Goal: Task Accomplishment & Management: Use online tool/utility

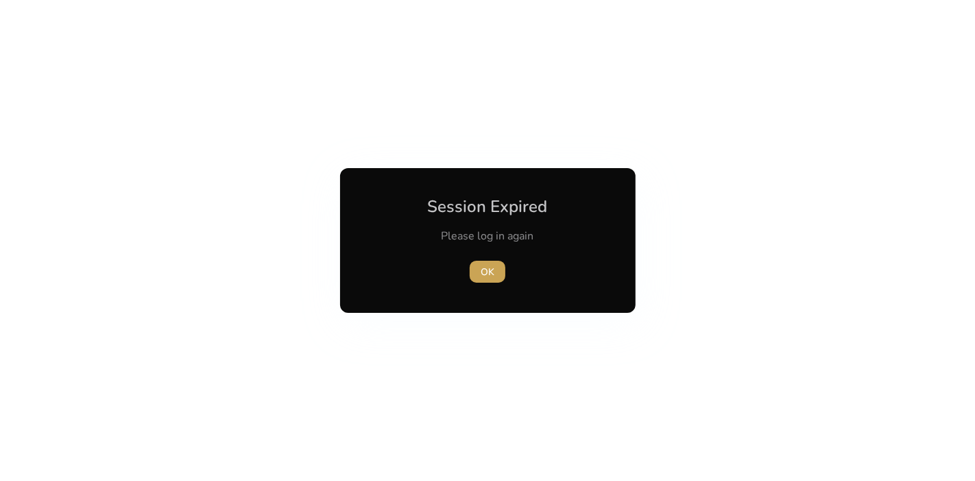
click at [488, 263] on span "button" at bounding box center [488, 271] width 36 height 33
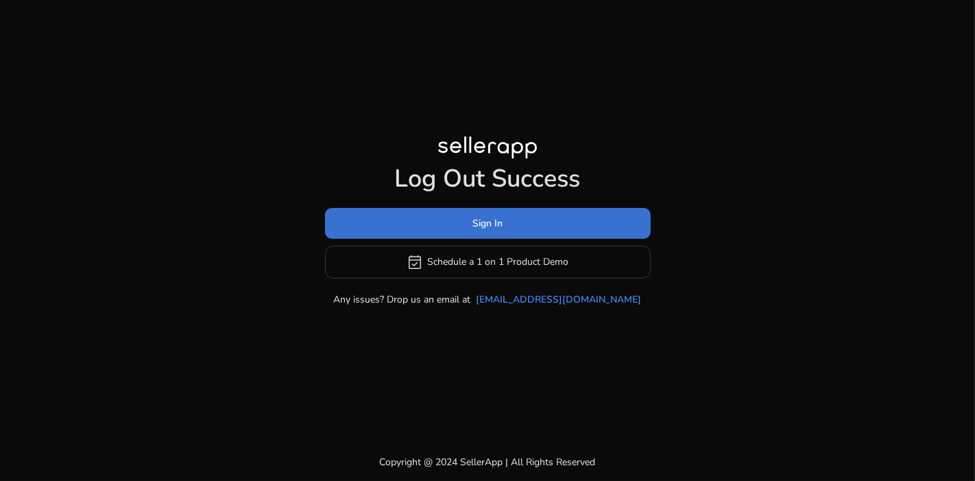
click at [521, 222] on span at bounding box center [488, 222] width 326 height 33
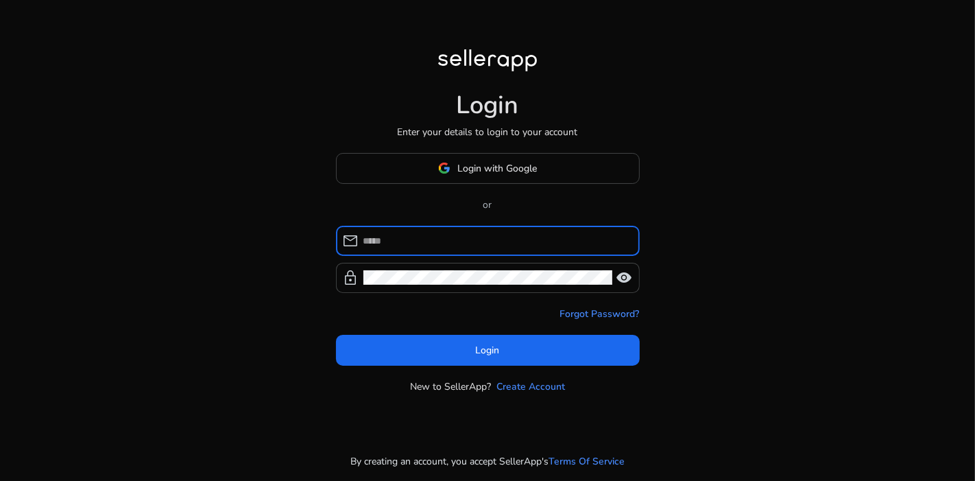
click at [499, 240] on input at bounding box center [496, 240] width 265 height 15
type input "**********"
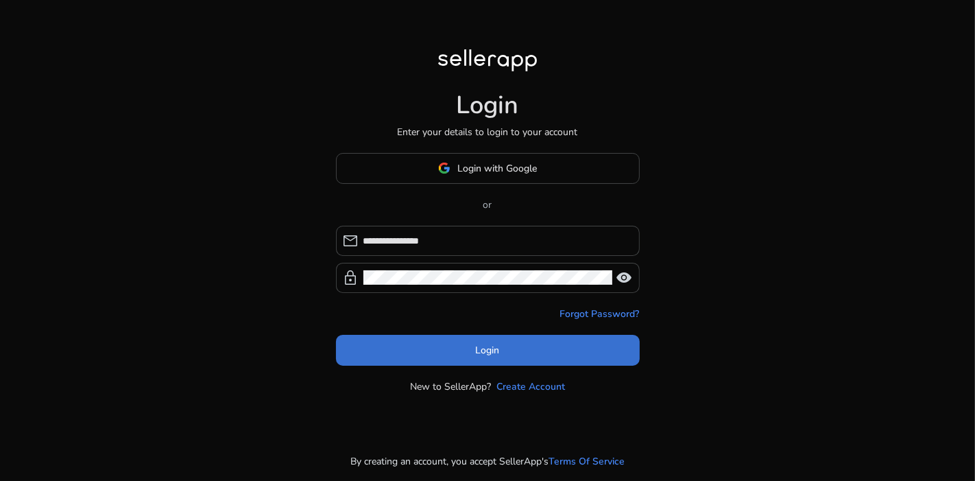
click at [540, 347] on span at bounding box center [488, 349] width 304 height 33
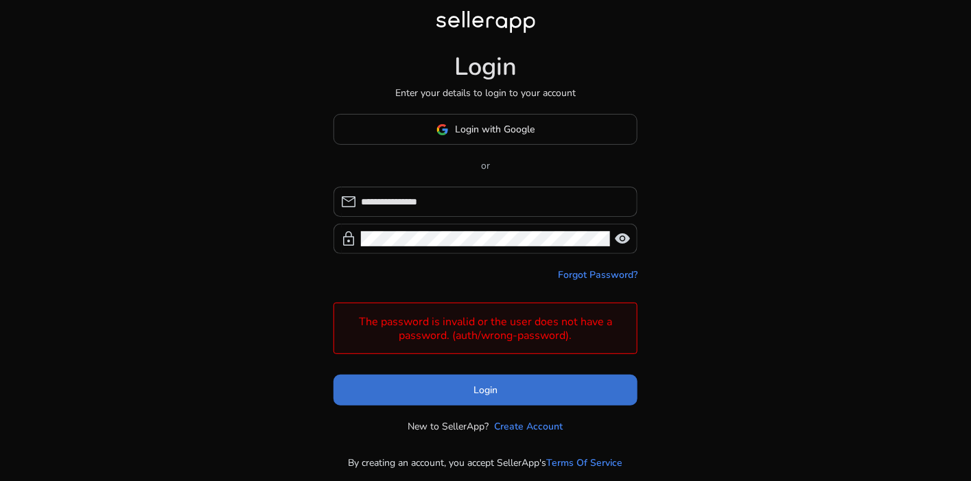
click at [506, 388] on span at bounding box center [485, 390] width 304 height 33
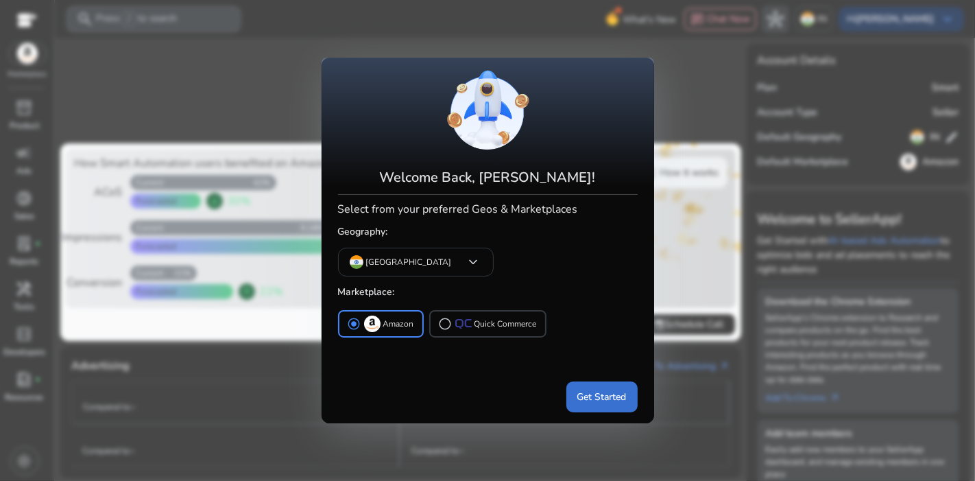
click at [600, 395] on span "Get Started" at bounding box center [602, 397] width 49 height 14
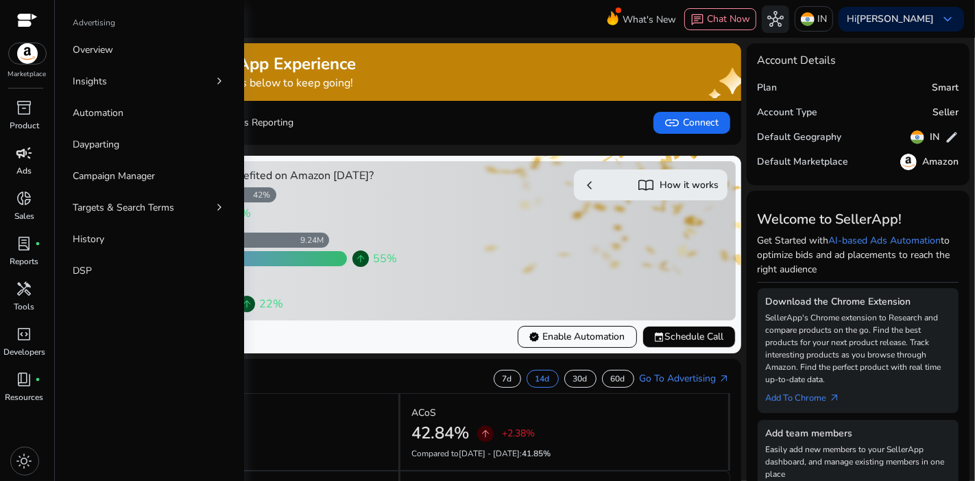
click at [22, 167] on p "Ads" at bounding box center [24, 171] width 15 height 12
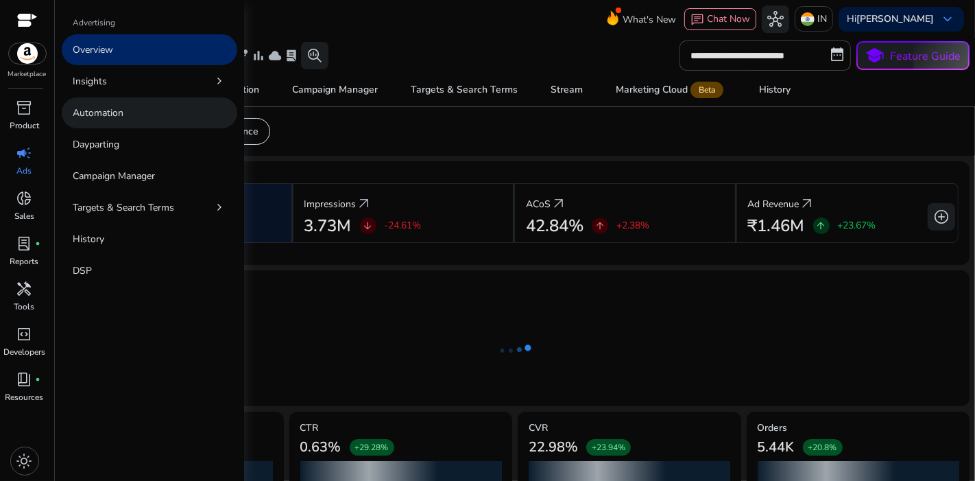
click at [100, 111] on p "Automation" at bounding box center [98, 113] width 51 height 14
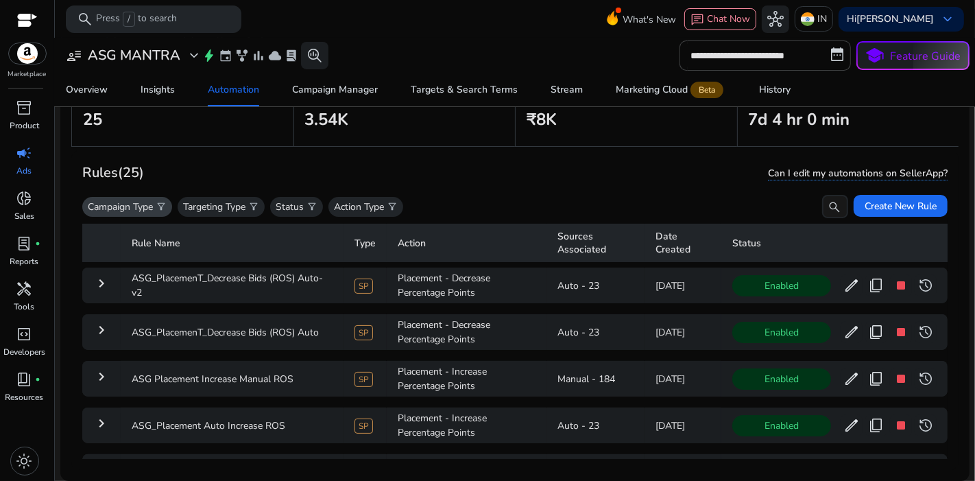
click at [166, 202] on span "filter_alt" at bounding box center [161, 206] width 11 height 11
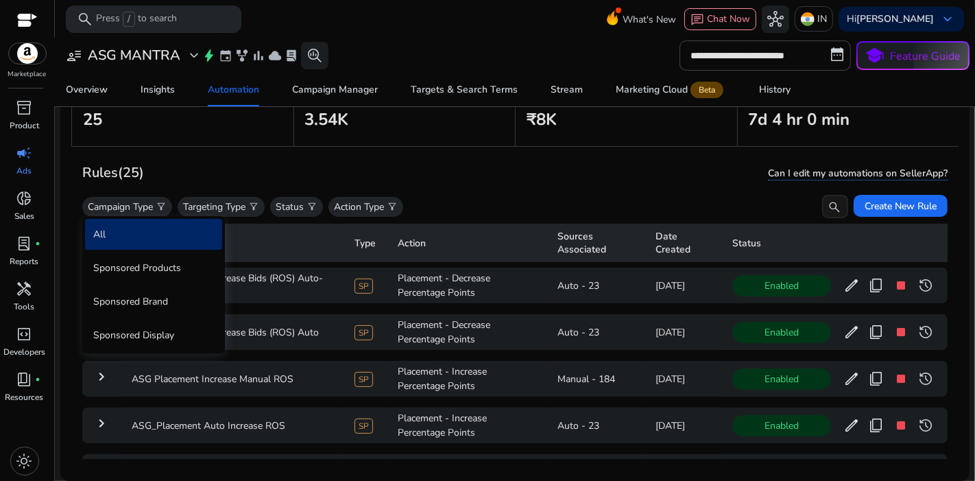
click at [261, 206] on div at bounding box center [487, 240] width 975 height 481
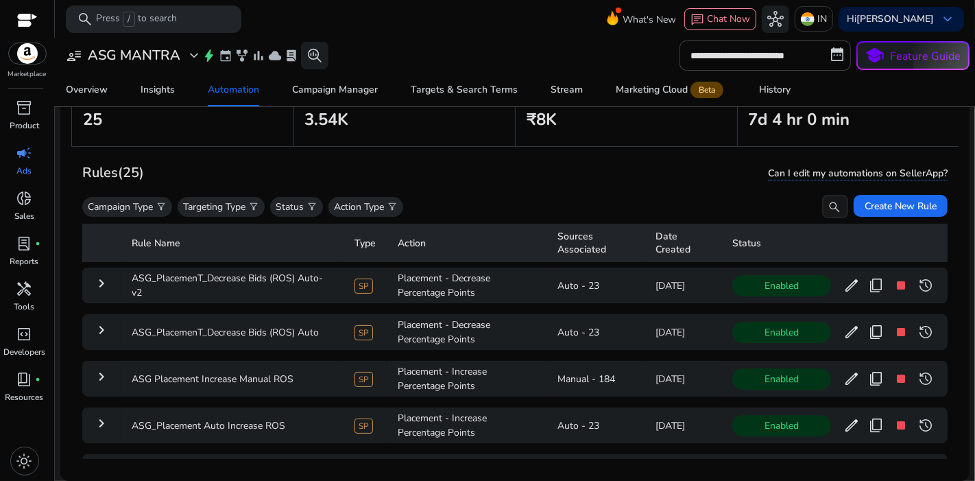
click at [259, 206] on span "filter_alt" at bounding box center [253, 206] width 11 height 11
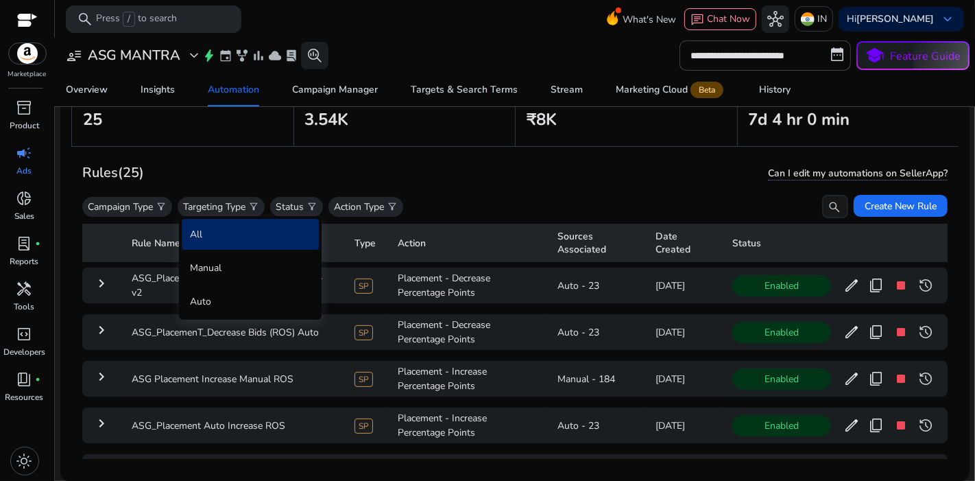
click at [393, 206] on div at bounding box center [487, 240] width 975 height 481
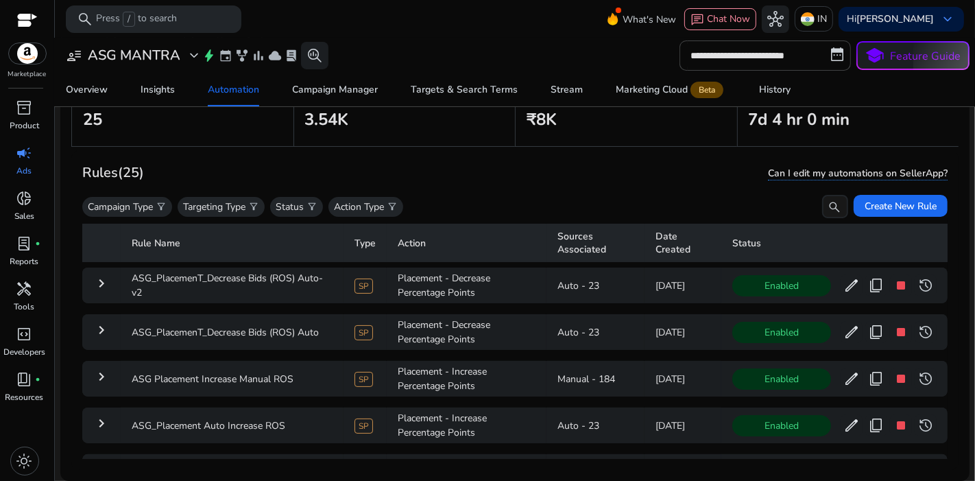
click at [393, 206] on span "filter_alt" at bounding box center [392, 206] width 11 height 11
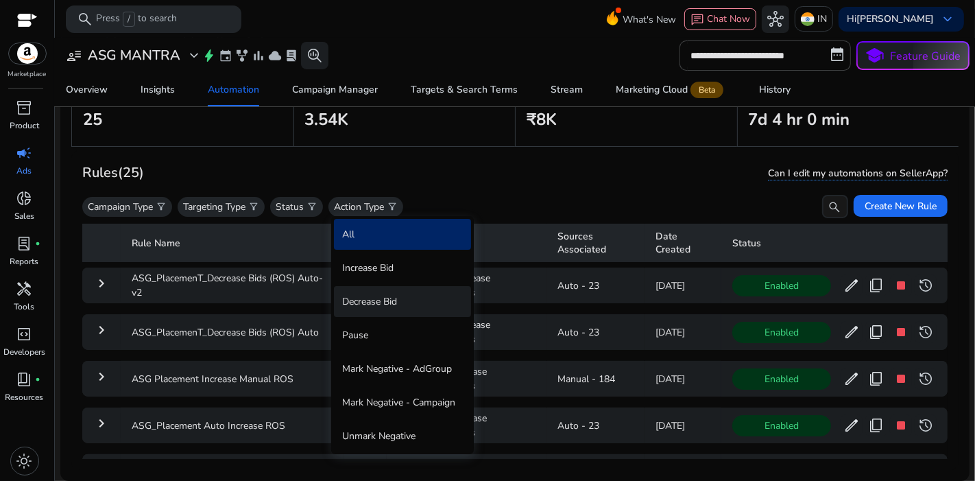
click at [394, 302] on div "Decrease Bid" at bounding box center [402, 301] width 137 height 31
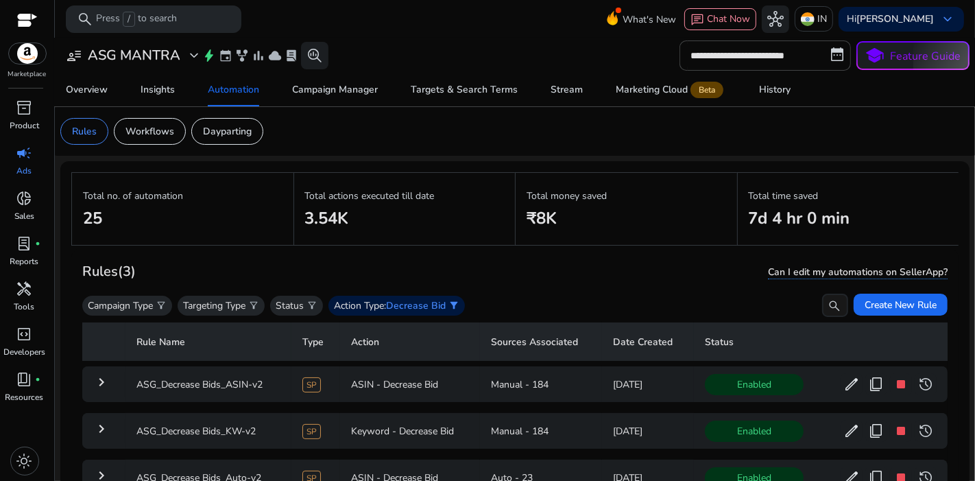
scroll to position [99, 0]
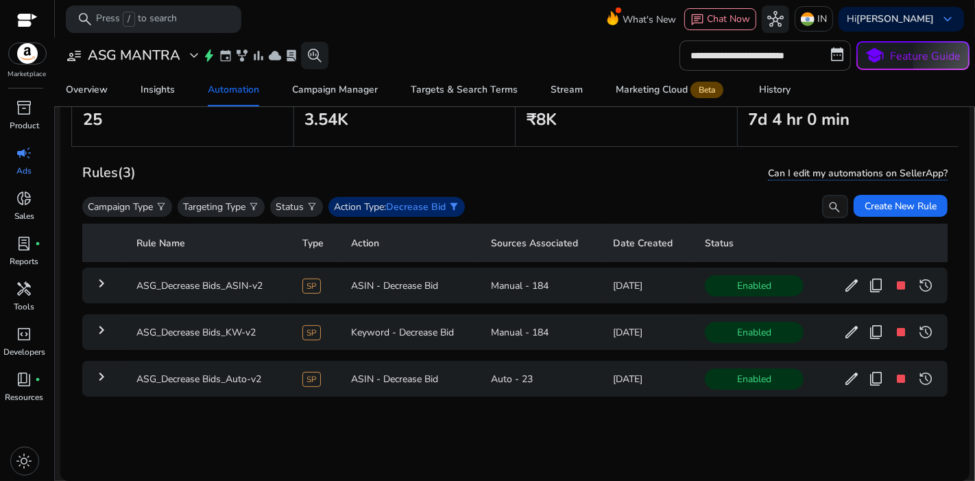
click at [460, 206] on span "filter_alt" at bounding box center [454, 206] width 11 height 11
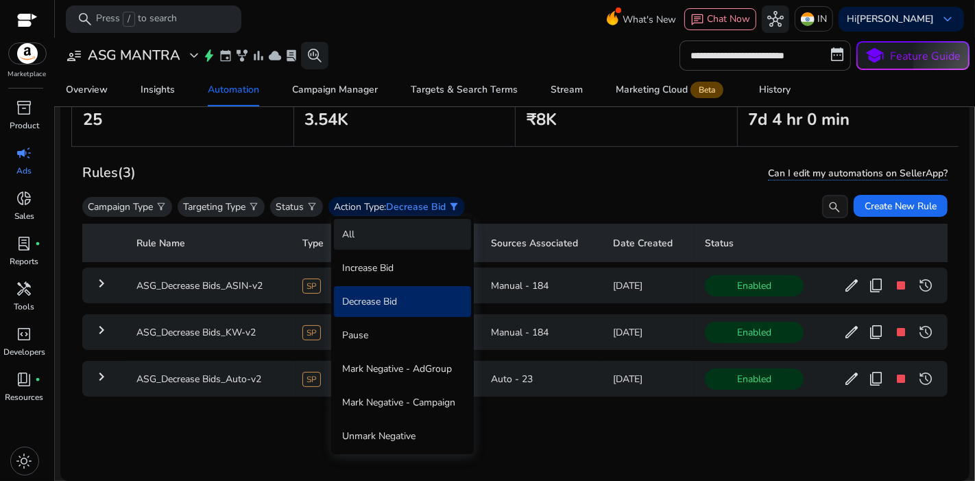
click at [404, 228] on div "All" at bounding box center [402, 234] width 137 height 31
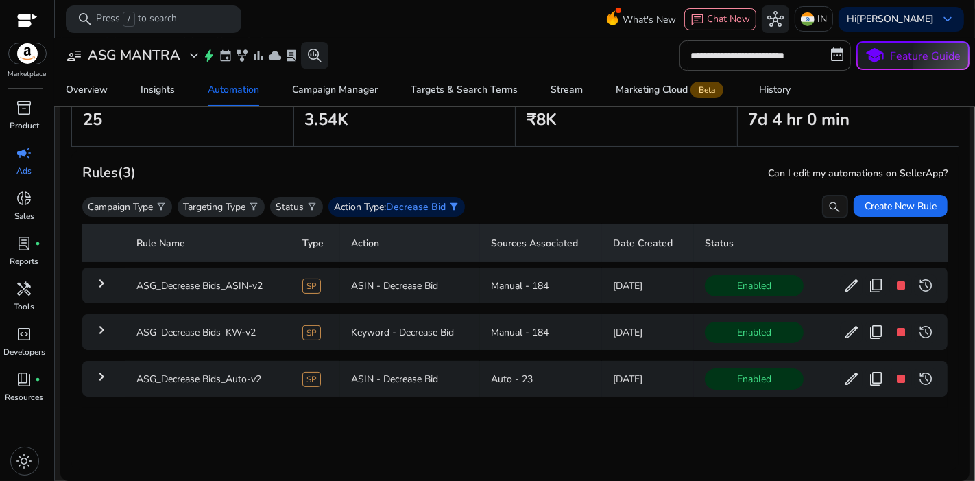
scroll to position [0, 0]
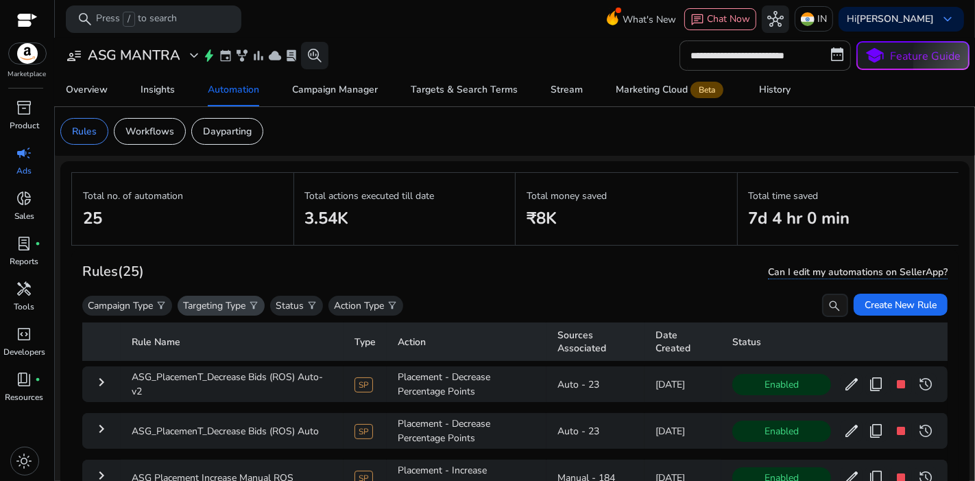
click at [250, 310] on div "Targeting Type filter_alt" at bounding box center [221, 306] width 87 height 20
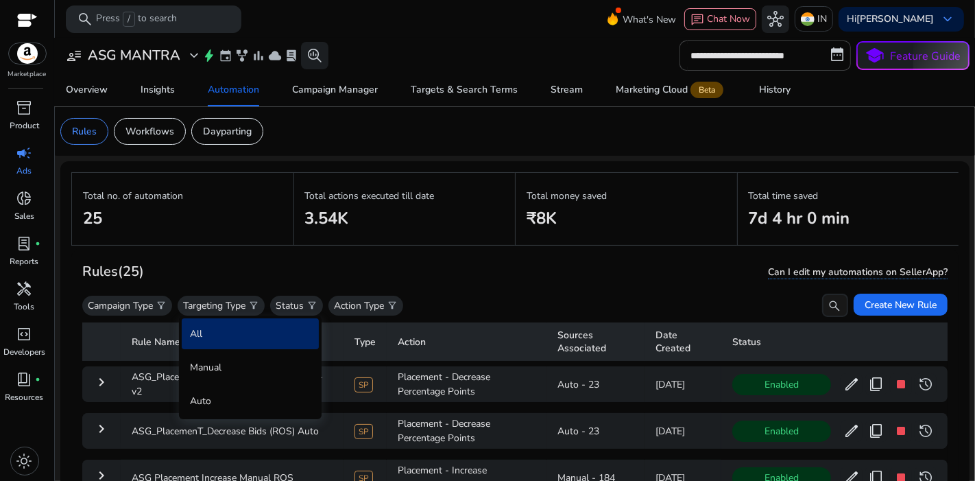
click at [329, 243] on div at bounding box center [487, 240] width 975 height 481
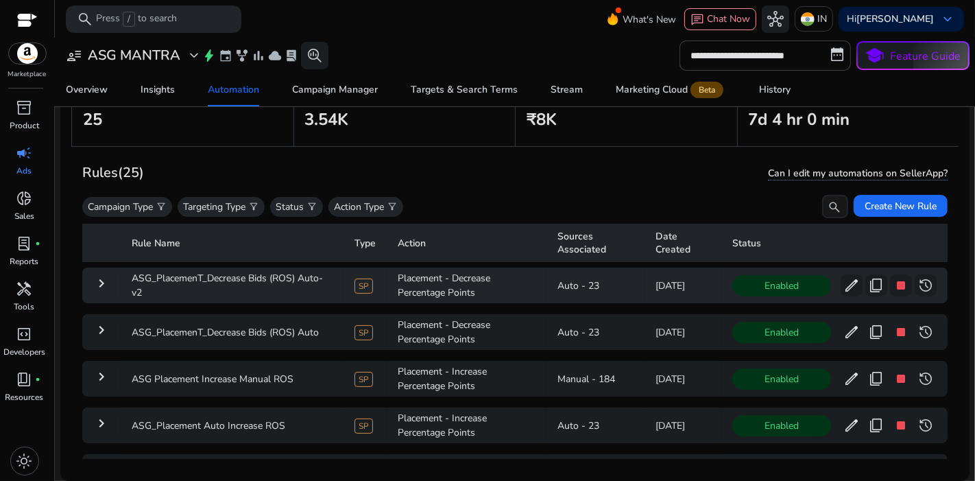
click at [99, 283] on mat-icon "keyboard_arrow_right" at bounding box center [101, 283] width 16 height 16
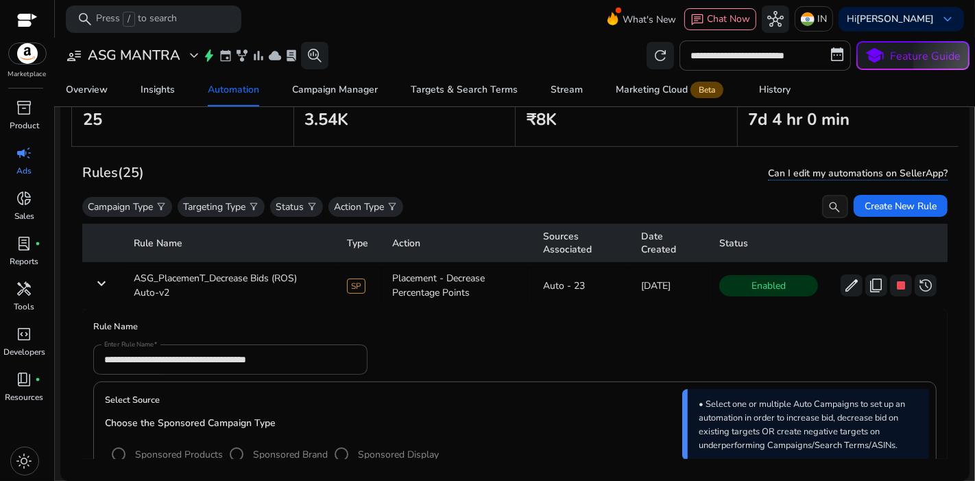
scroll to position [1, 0]
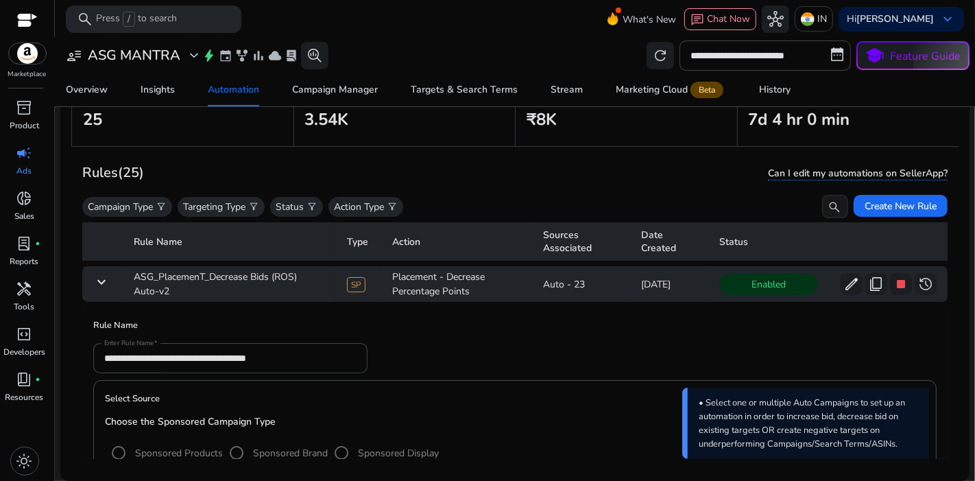
click at [108, 277] on mat-icon "keyboard_arrow_down" at bounding box center [101, 282] width 16 height 16
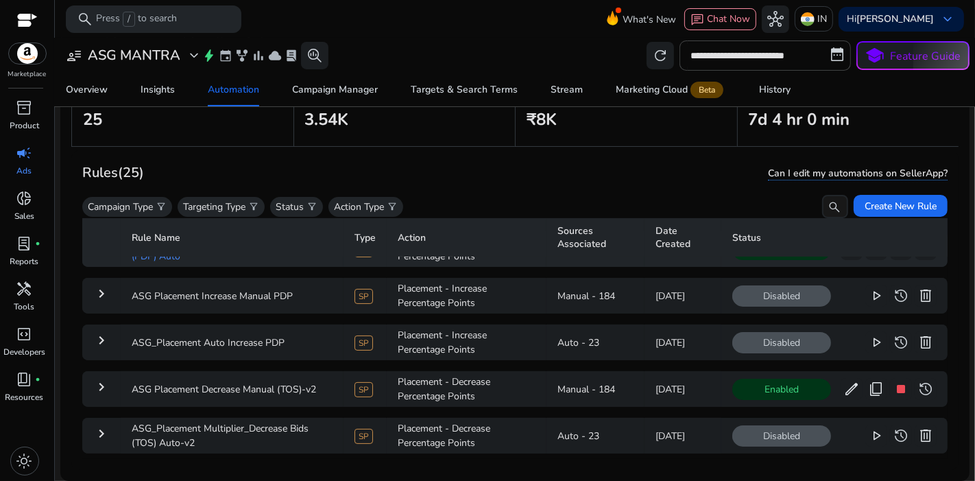
scroll to position [317, 0]
click at [872, 380] on span "content_copy" at bounding box center [876, 388] width 16 height 16
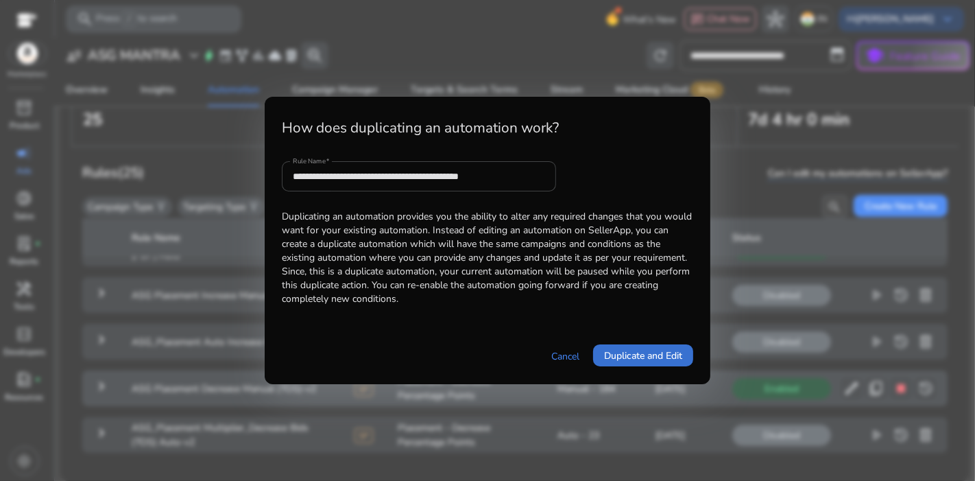
click at [616, 350] on span "Duplicate and Edit" at bounding box center [643, 355] width 78 height 14
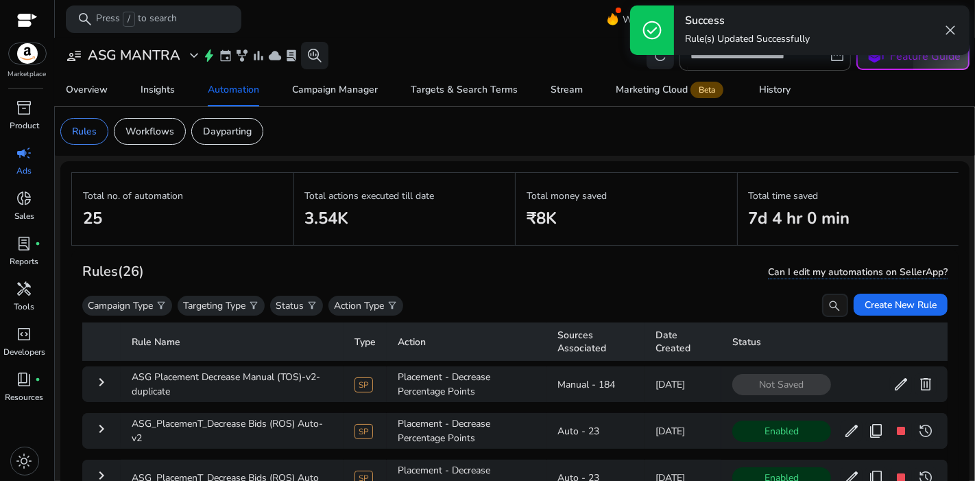
scroll to position [0, 0]
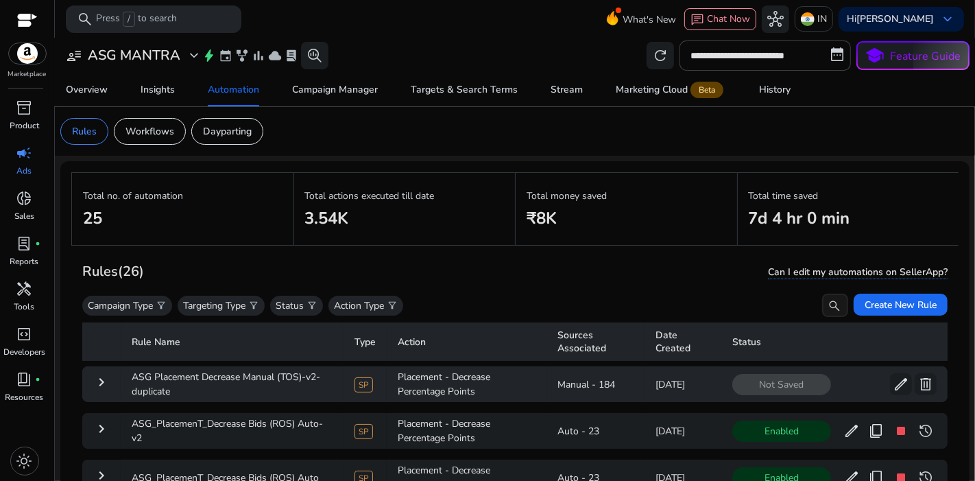
click at [106, 381] on mat-icon "keyboard_arrow_right" at bounding box center [101, 382] width 16 height 16
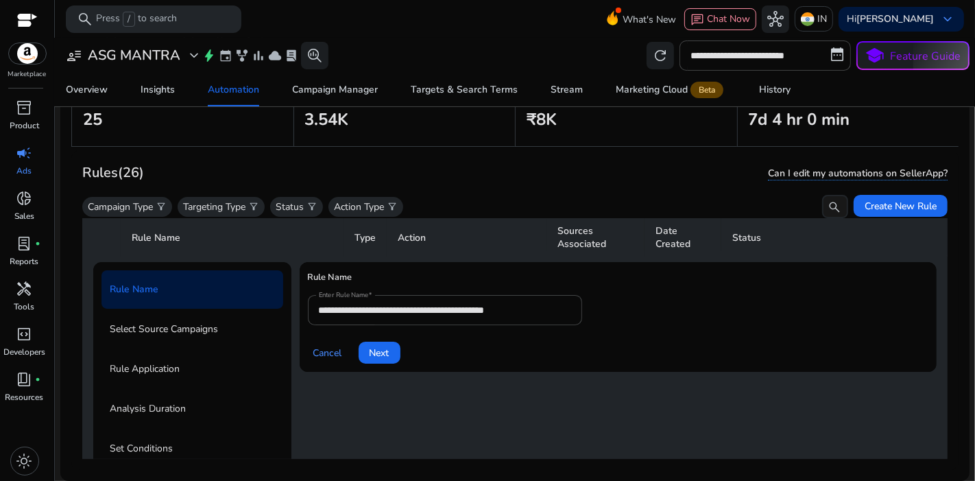
scroll to position [43, 0]
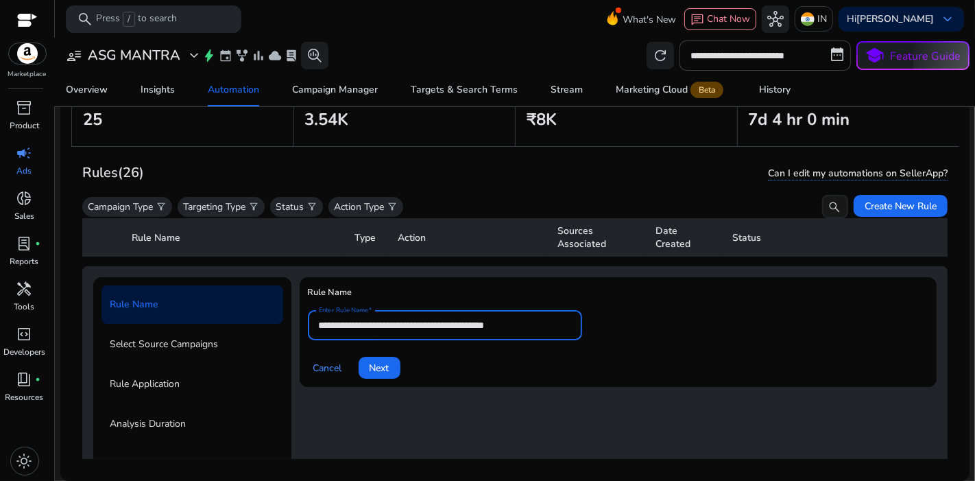
click at [565, 326] on input "**********" at bounding box center [445, 325] width 252 height 15
type input "**********"
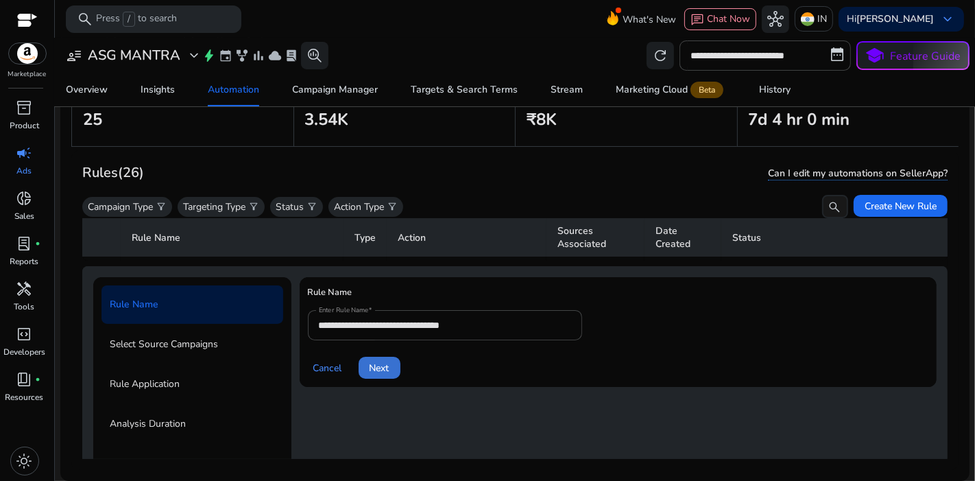
click at [390, 359] on span at bounding box center [380, 367] width 42 height 33
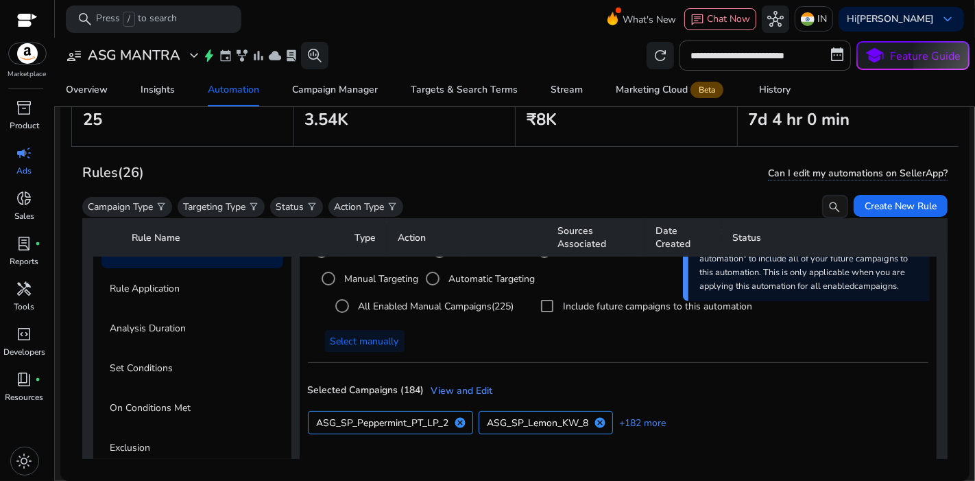
scroll to position [161, 0]
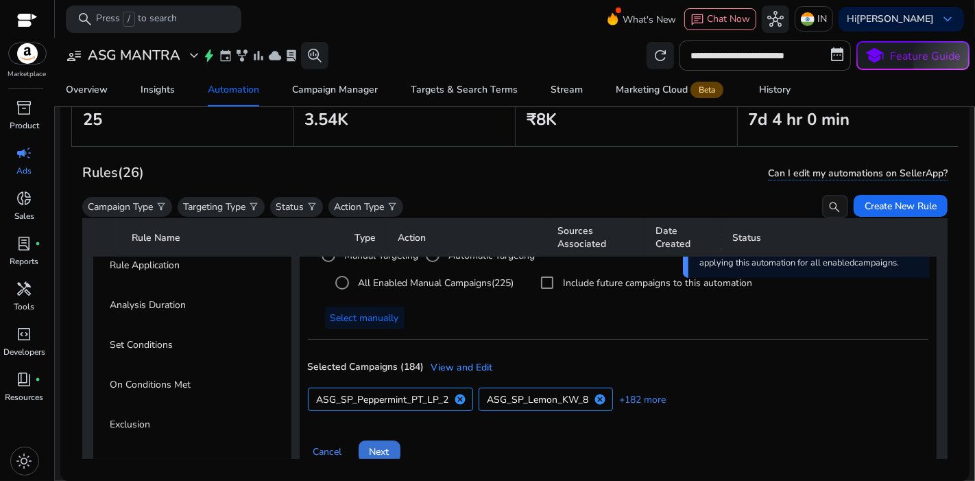
click at [376, 446] on span "Next" at bounding box center [380, 451] width 20 height 14
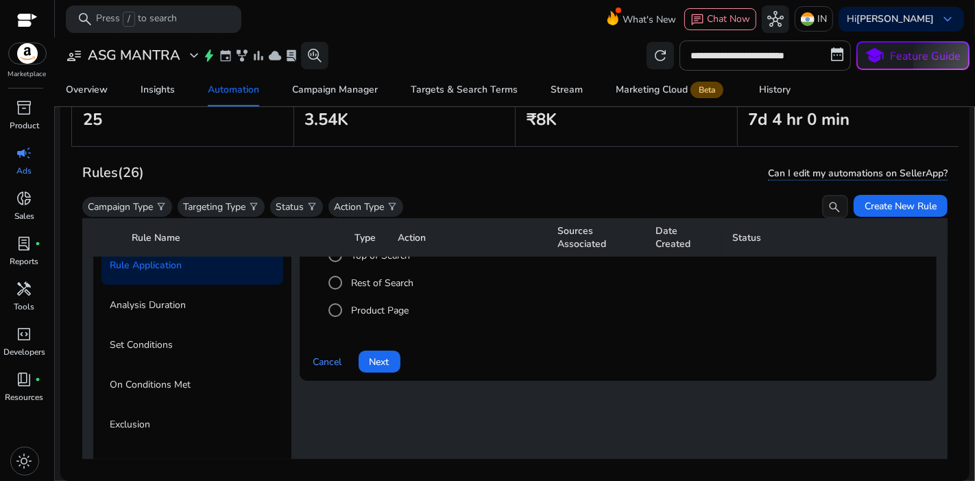
click at [376, 303] on label "Product Page" at bounding box center [379, 310] width 60 height 14
click at [381, 355] on span "Next" at bounding box center [380, 362] width 20 height 14
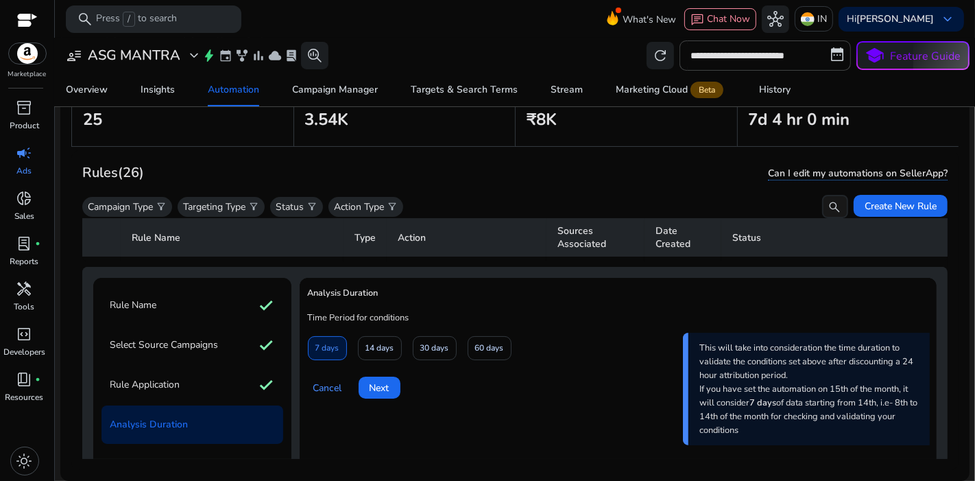
scroll to position [41, 0]
click at [382, 387] on span "Next" at bounding box center [380, 388] width 20 height 14
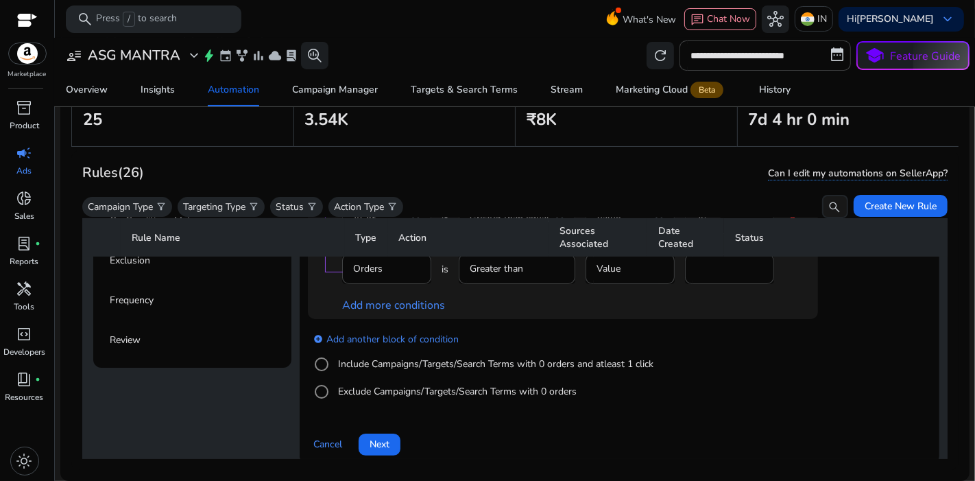
scroll to position [333, 0]
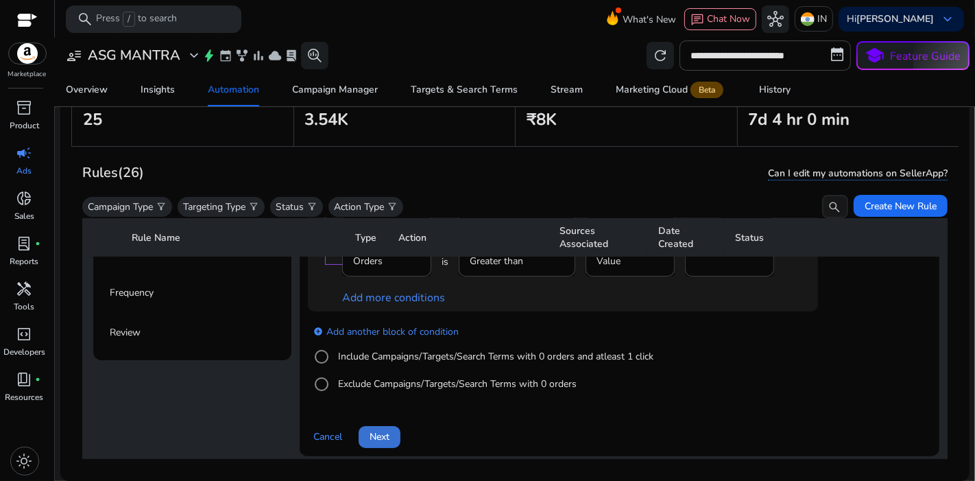
click at [387, 443] on span at bounding box center [380, 436] width 42 height 33
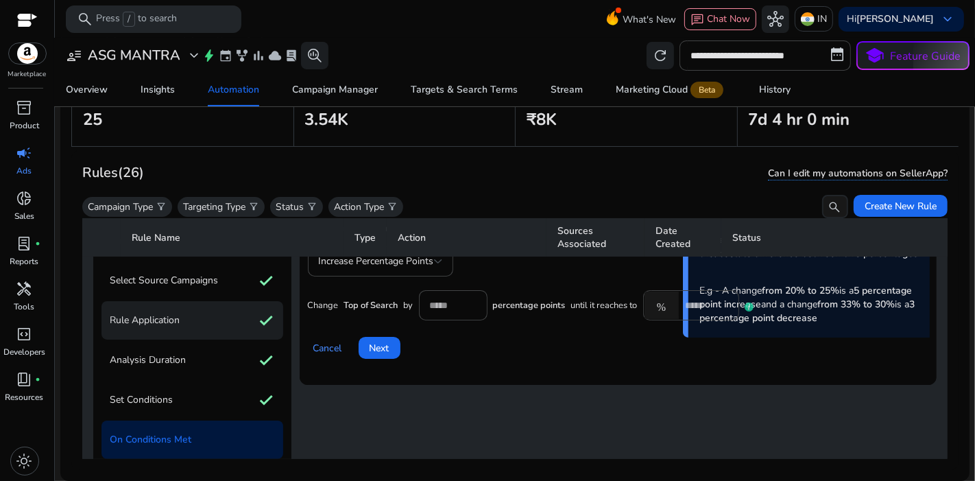
scroll to position [110, 0]
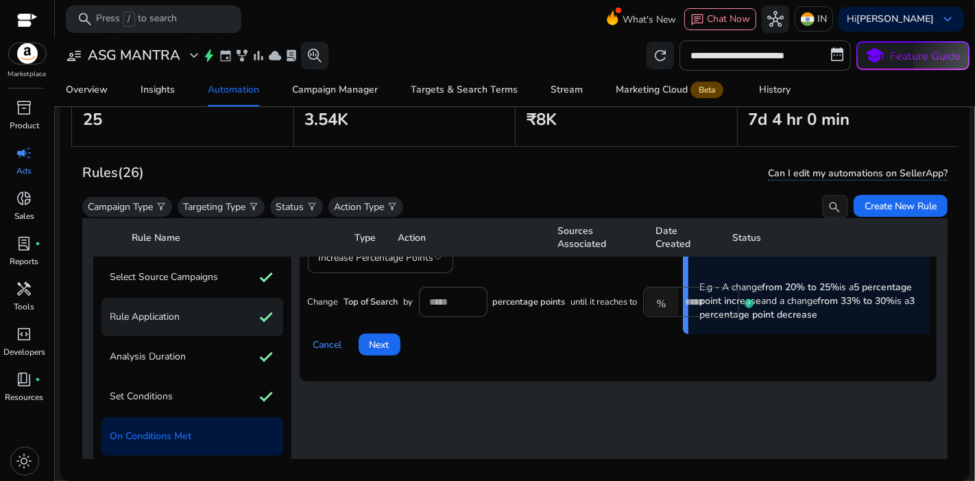
click at [184, 318] on div "Rule Application check" at bounding box center [193, 317] width 182 height 38
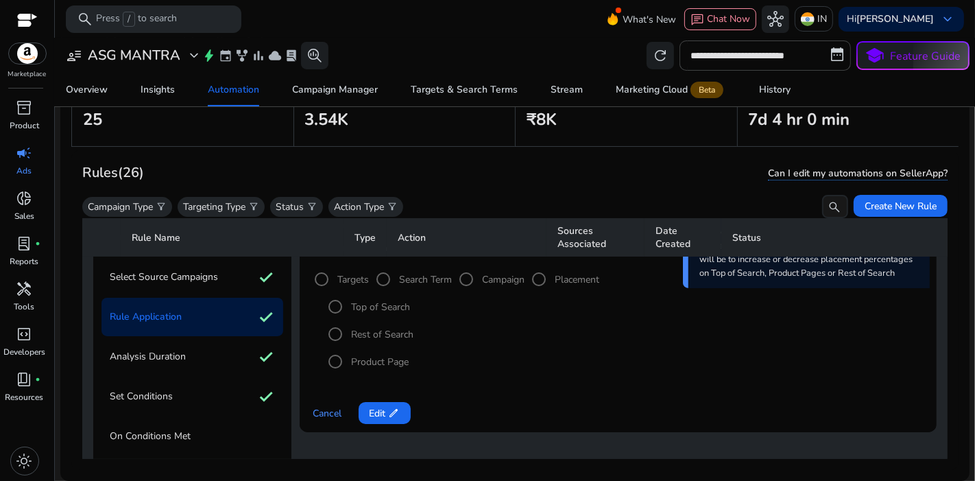
click at [337, 363] on mat-radio-group "Top of Search Rest of Search Product Page" at bounding box center [626, 334] width 608 height 82
click at [372, 415] on span "Edit edit" at bounding box center [385, 413] width 30 height 14
click at [376, 418] on span "Next" at bounding box center [380, 413] width 20 height 14
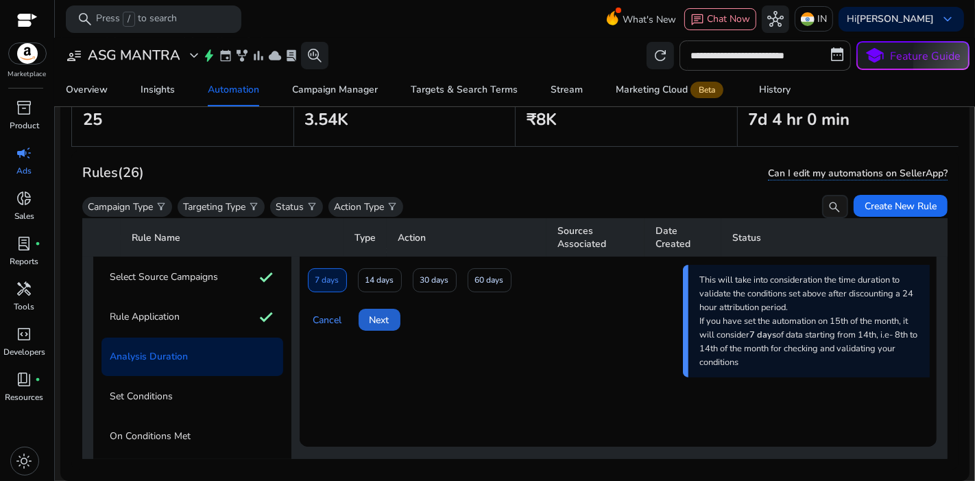
click at [374, 313] on span "Next" at bounding box center [380, 320] width 20 height 14
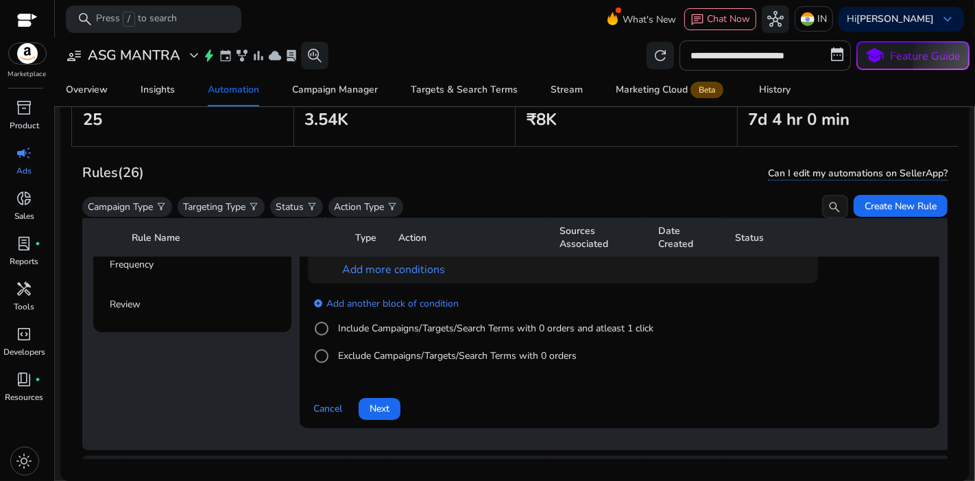
scroll to position [427, 0]
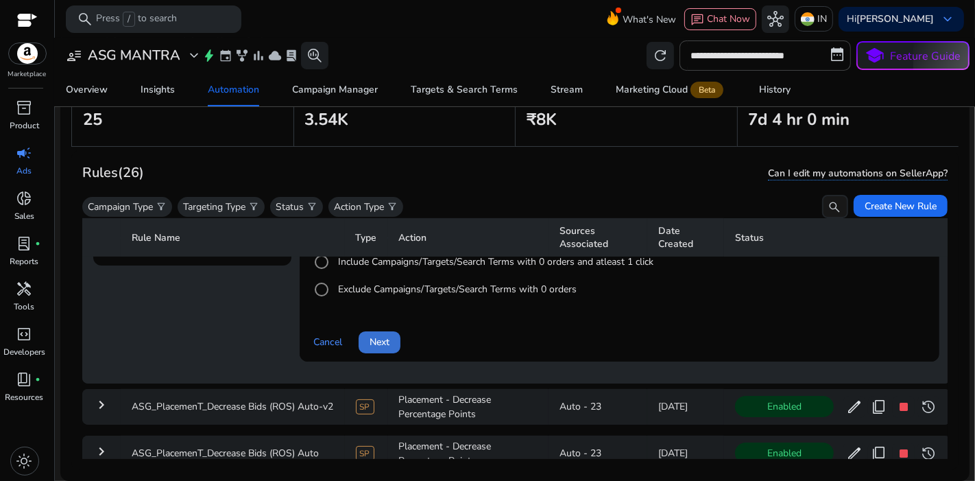
click at [375, 344] on span "Next" at bounding box center [380, 342] width 20 height 14
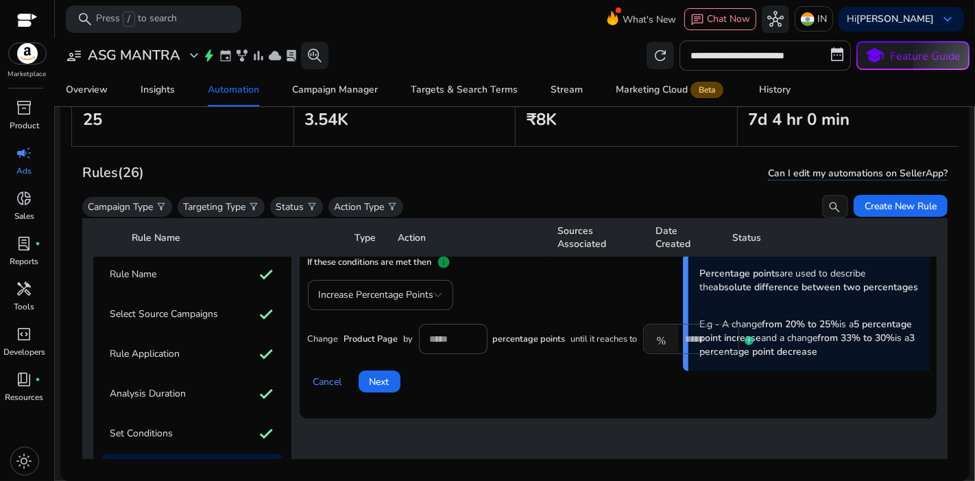
scroll to position [72, 0]
click at [440, 337] on input "*" at bounding box center [453, 339] width 47 height 15
type input "*"
click at [443, 289] on div "Increase Percentage Points" at bounding box center [380, 296] width 145 height 30
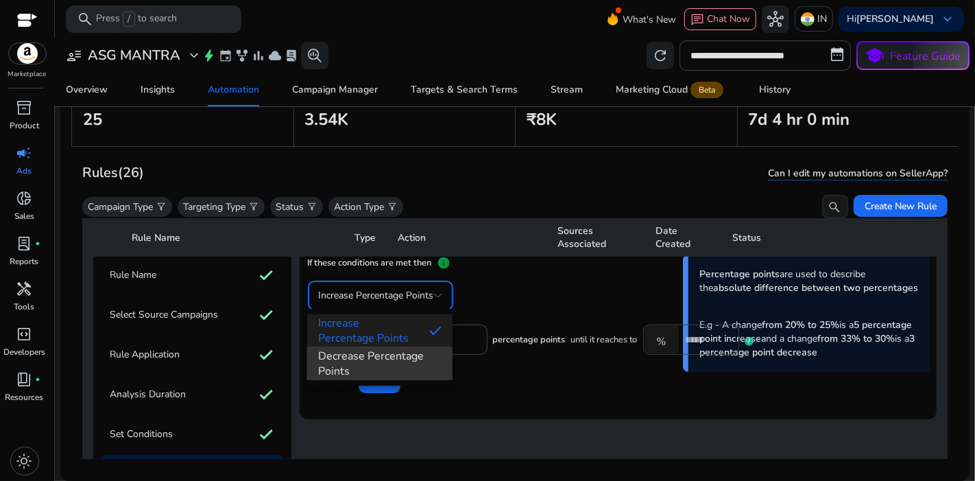
click at [404, 366] on span "Decrease Percentage Points" at bounding box center [379, 363] width 123 height 30
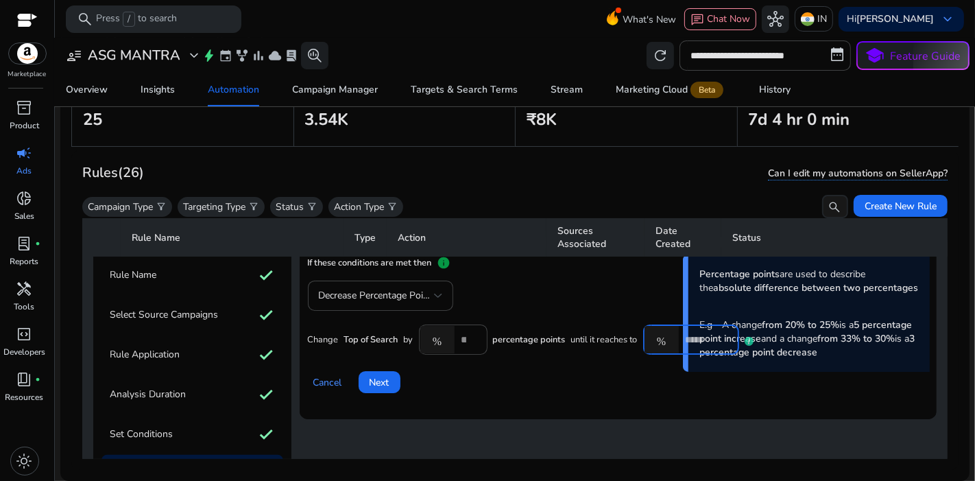
click at [700, 336] on input "*" at bounding box center [707, 339] width 43 height 15
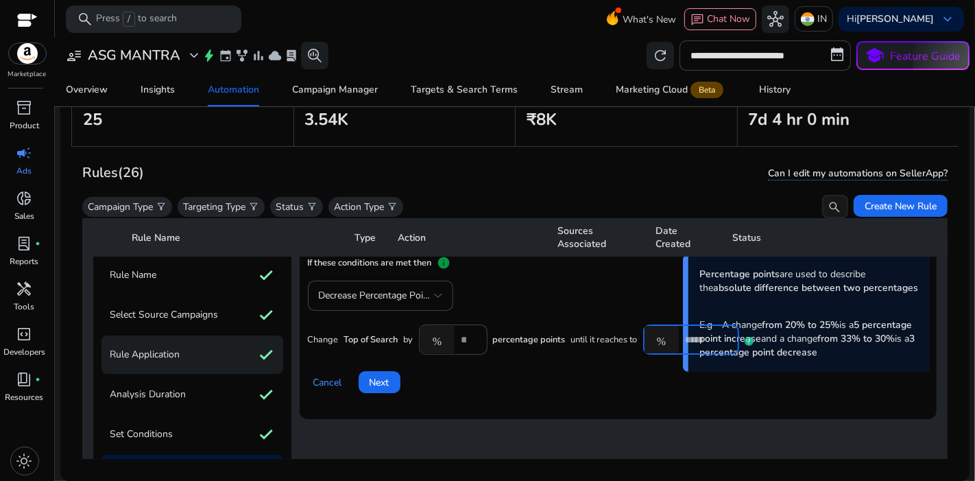
type input "*"
click at [197, 337] on div "Rule Application check" at bounding box center [193, 354] width 182 height 38
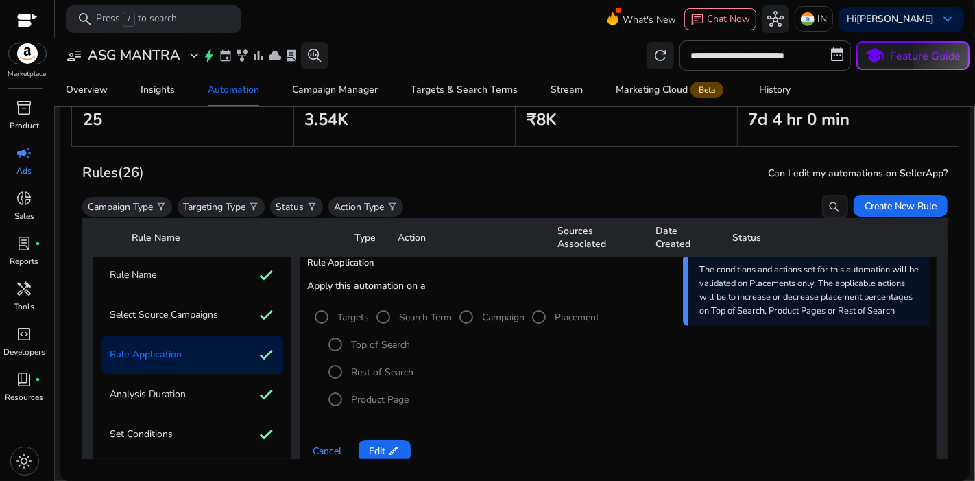
click at [197, 337] on div "Rule Application check" at bounding box center [193, 354] width 182 height 38
click at [335, 394] on mat-radio-group "Top of Search Rest of Search Product Page" at bounding box center [626, 372] width 608 height 82
click at [369, 436] on span at bounding box center [385, 450] width 52 height 33
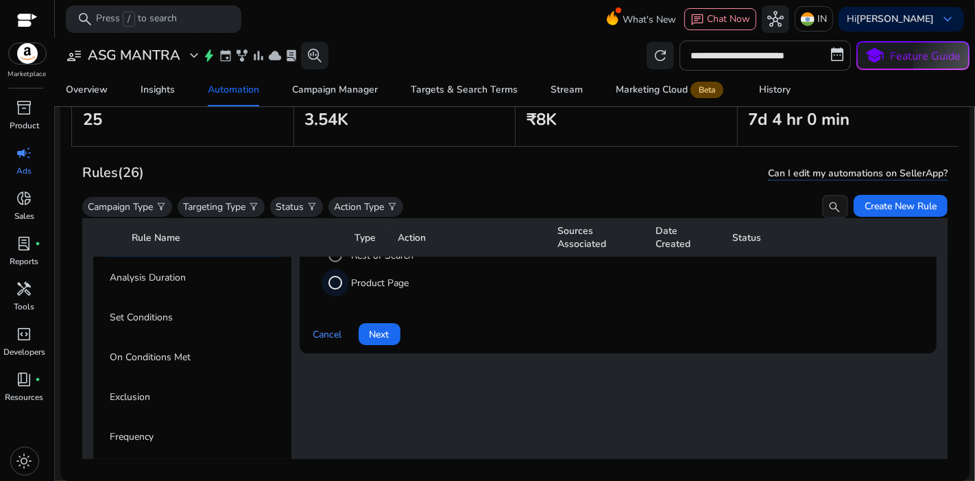
scroll to position [193, 0]
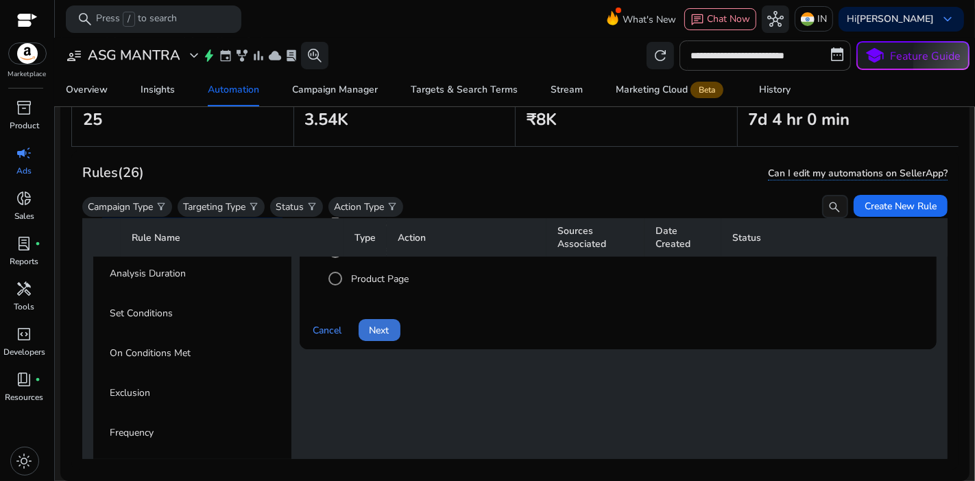
click at [388, 331] on span "Next" at bounding box center [380, 330] width 20 height 14
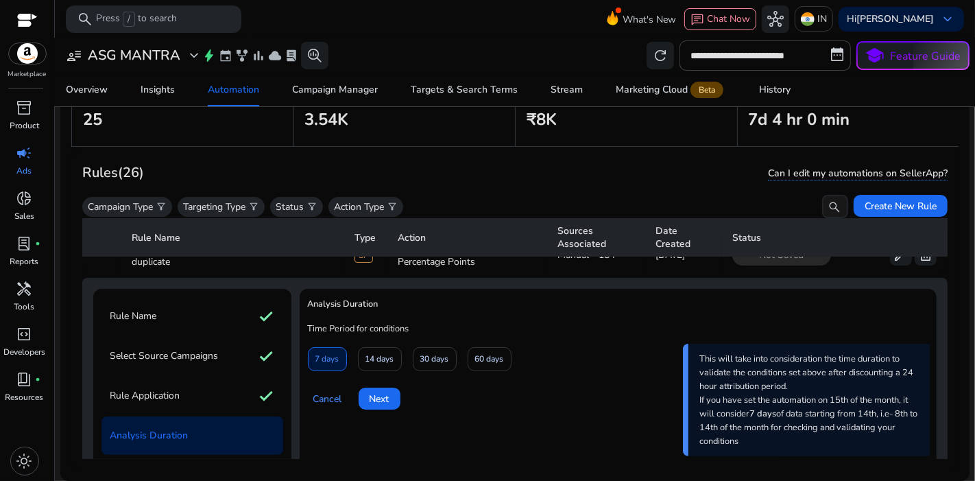
scroll to position [126, 0]
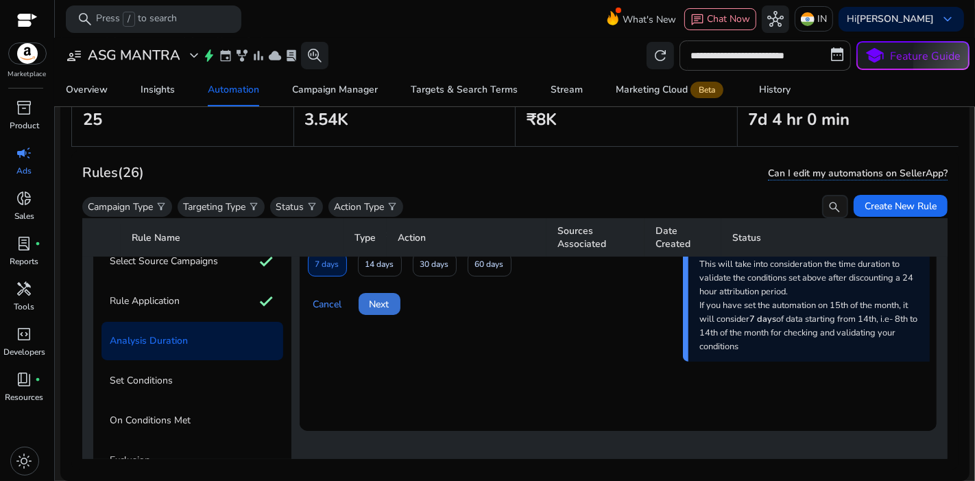
click at [382, 311] on span at bounding box center [380, 303] width 42 height 33
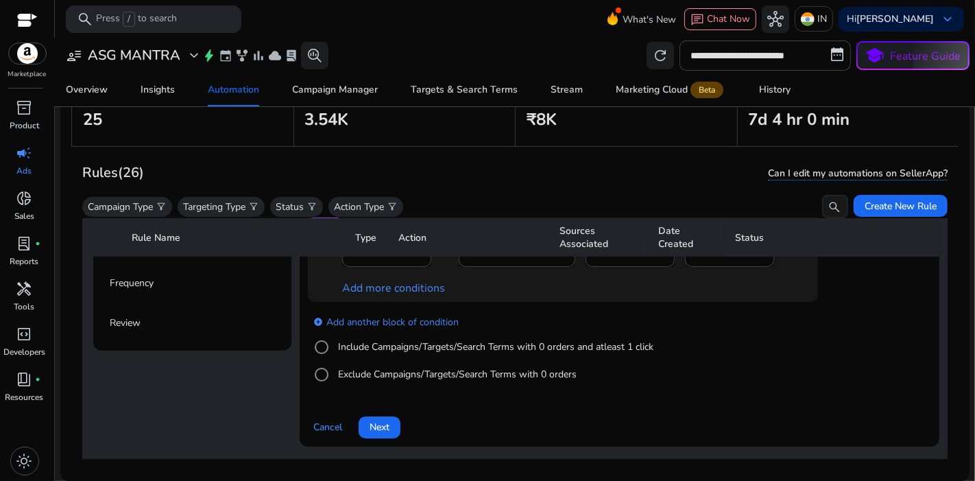
scroll to position [343, 0]
click at [390, 423] on span "Next" at bounding box center [380, 426] width 20 height 14
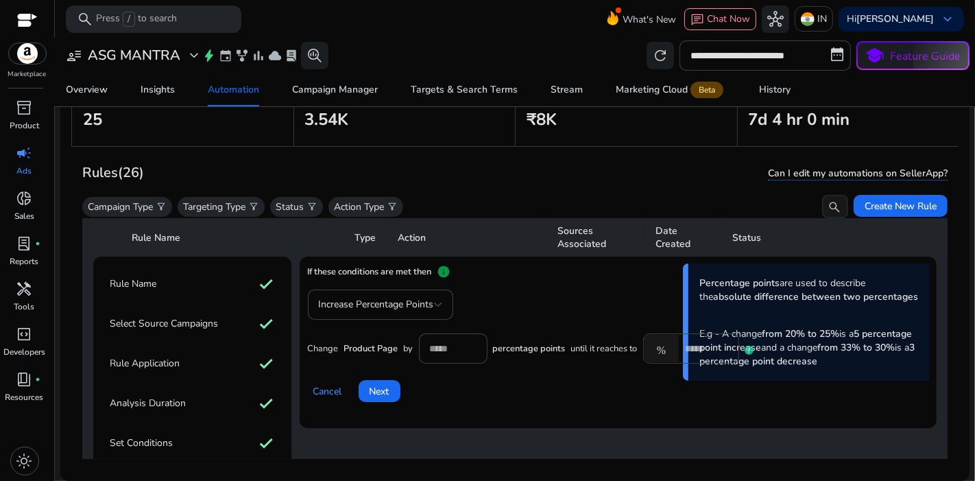
scroll to position [62, 0]
click at [423, 300] on span "Increase Percentage Points" at bounding box center [376, 304] width 115 height 13
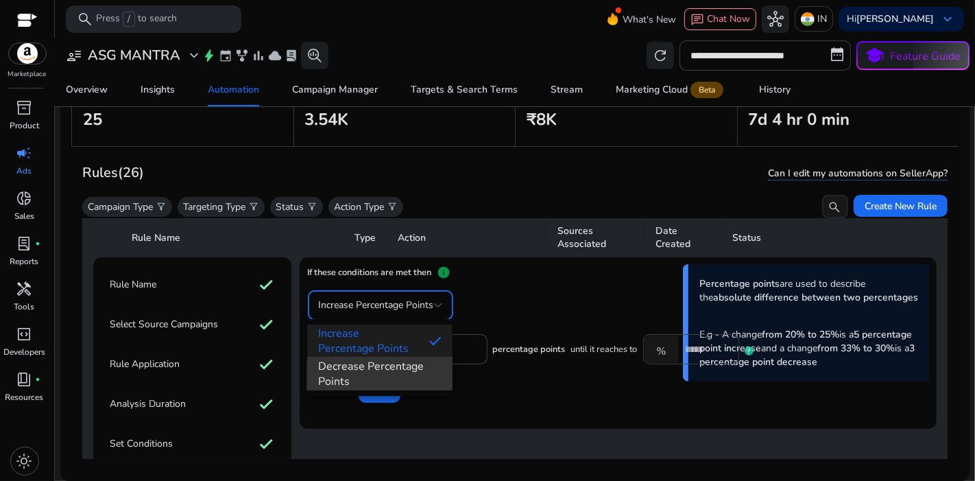
click at [403, 377] on span "Decrease Percentage Points" at bounding box center [379, 374] width 123 height 30
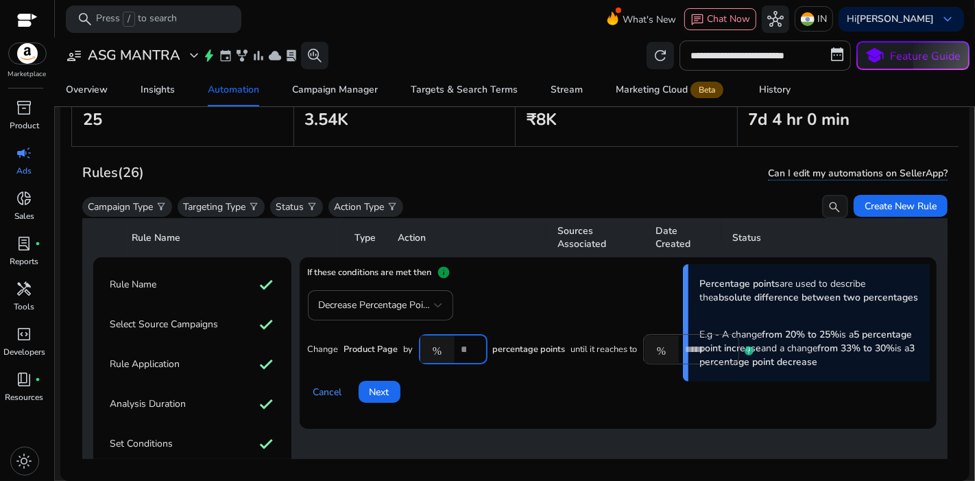
click at [462, 348] on input "*" at bounding box center [469, 349] width 15 height 15
type input "*"
click at [399, 396] on span at bounding box center [380, 391] width 42 height 33
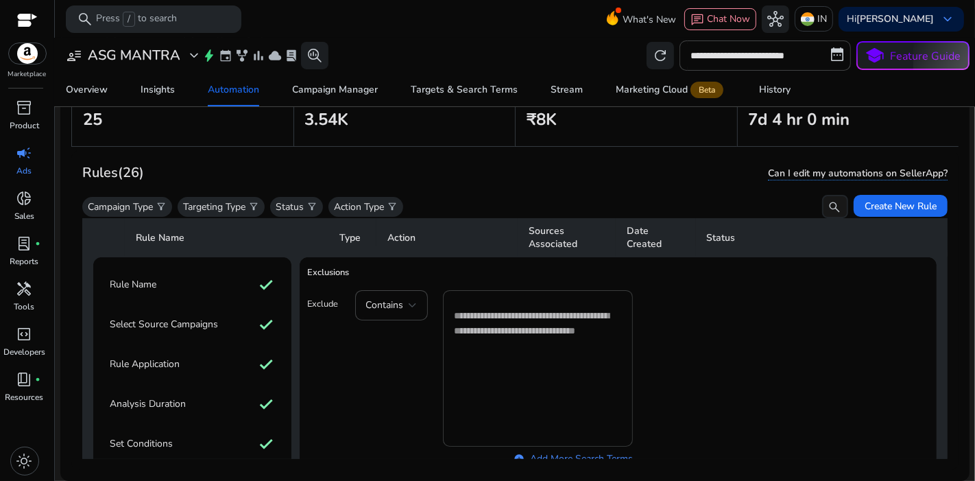
scroll to position [377, 0]
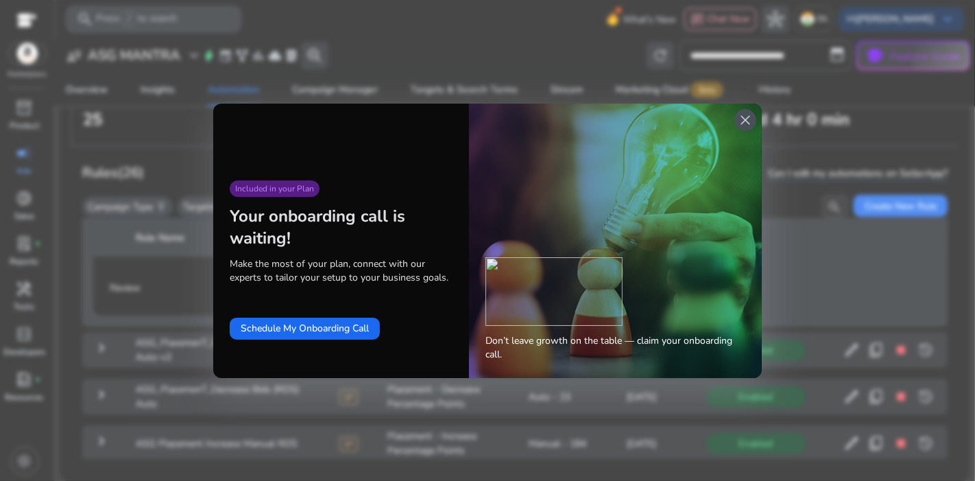
click at [753, 121] on span "close" at bounding box center [745, 120] width 16 height 16
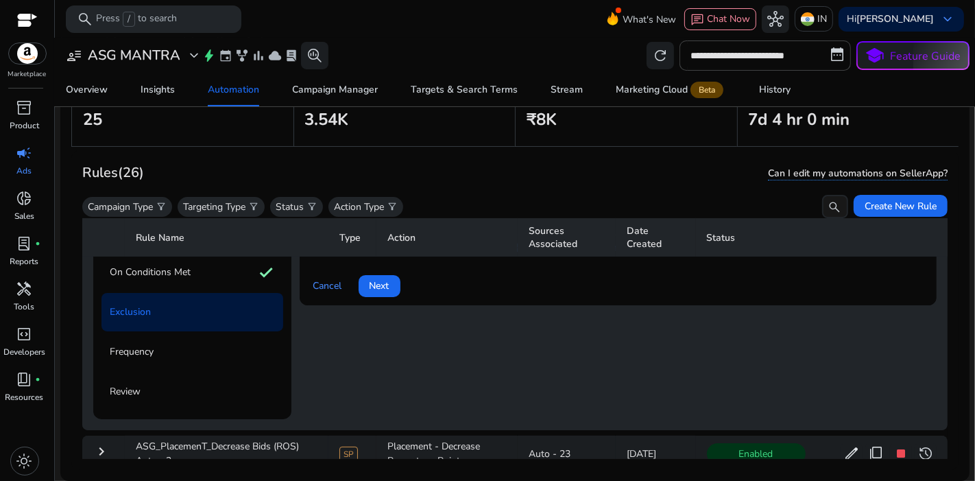
scroll to position [270, 0]
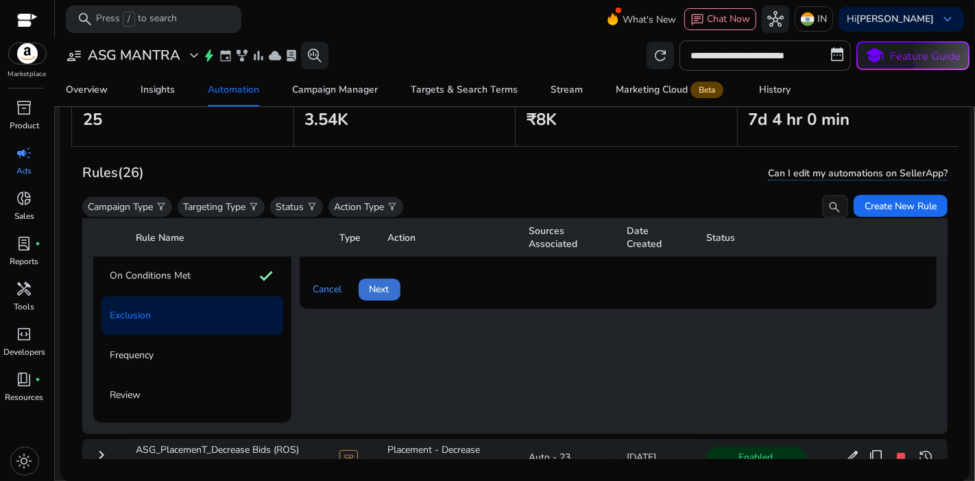
click at [375, 287] on span "Next" at bounding box center [380, 289] width 20 height 14
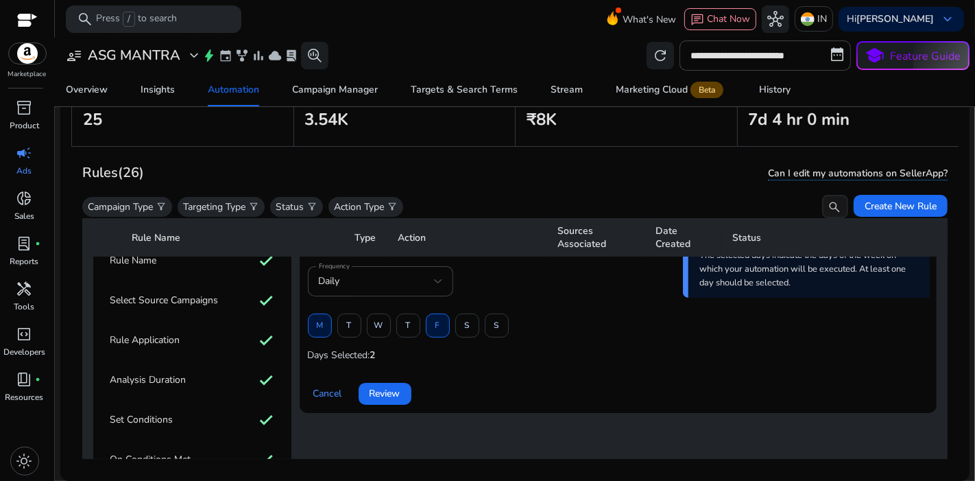
scroll to position [88, 0]
click at [409, 321] on span "T" at bounding box center [408, 324] width 5 height 24
click at [433, 320] on span at bounding box center [438, 324] width 23 height 33
click at [326, 325] on span at bounding box center [320, 324] width 23 height 33
click at [492, 324] on span at bounding box center [497, 324] width 23 height 33
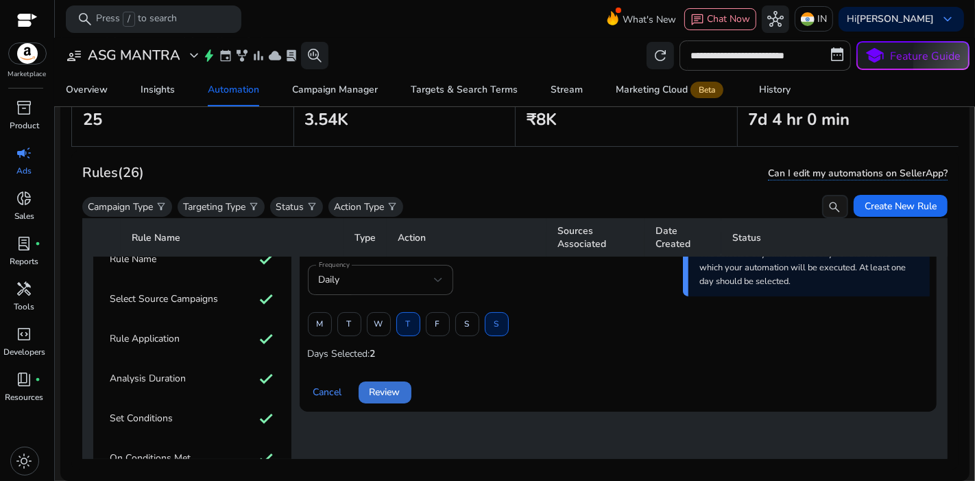
click at [372, 395] on span "Review" at bounding box center [385, 392] width 31 height 14
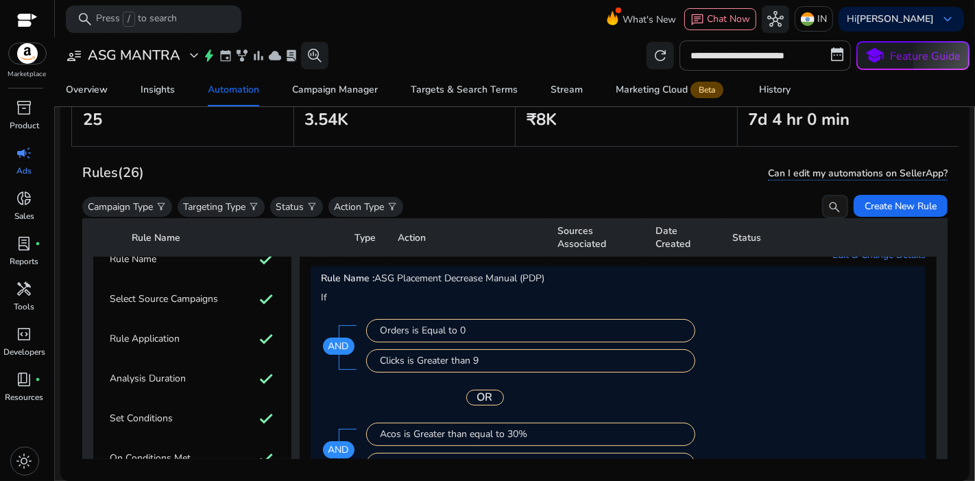
scroll to position [345, 0]
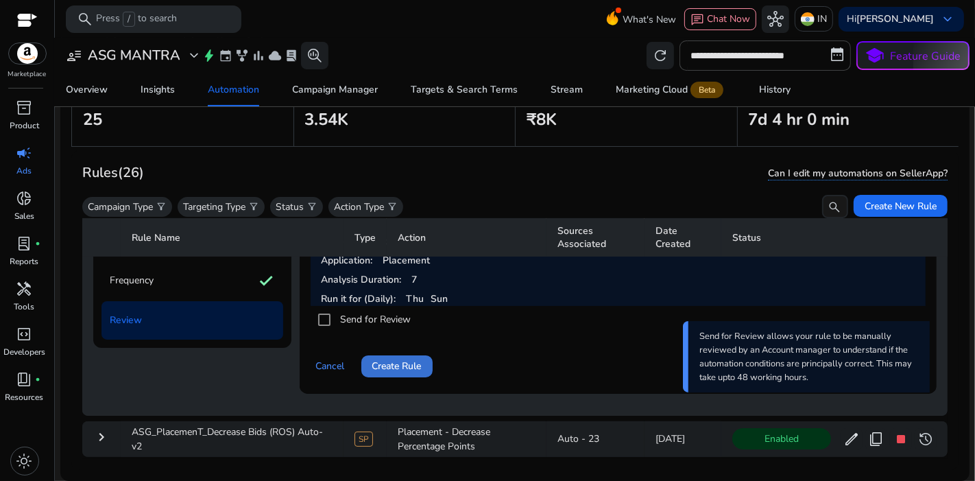
click at [415, 370] on span at bounding box center [396, 366] width 71 height 33
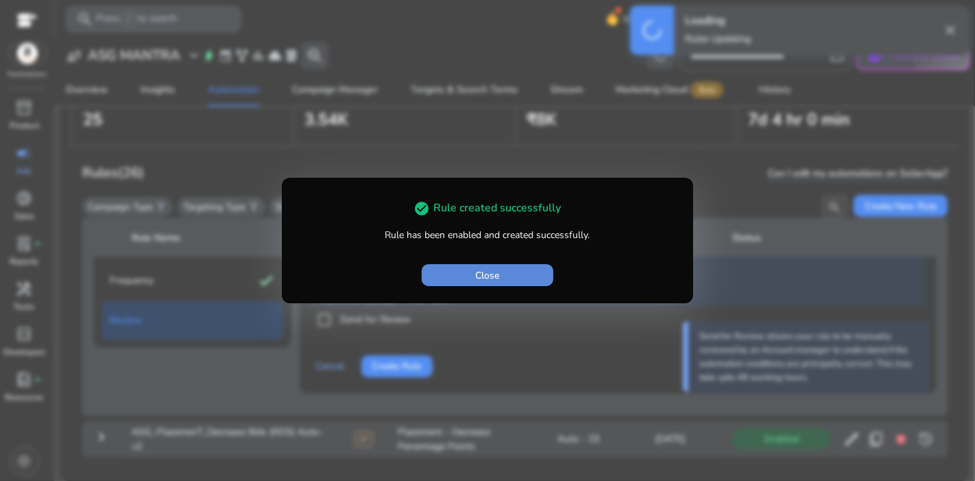
click at [502, 269] on span "button" at bounding box center [488, 275] width 132 height 33
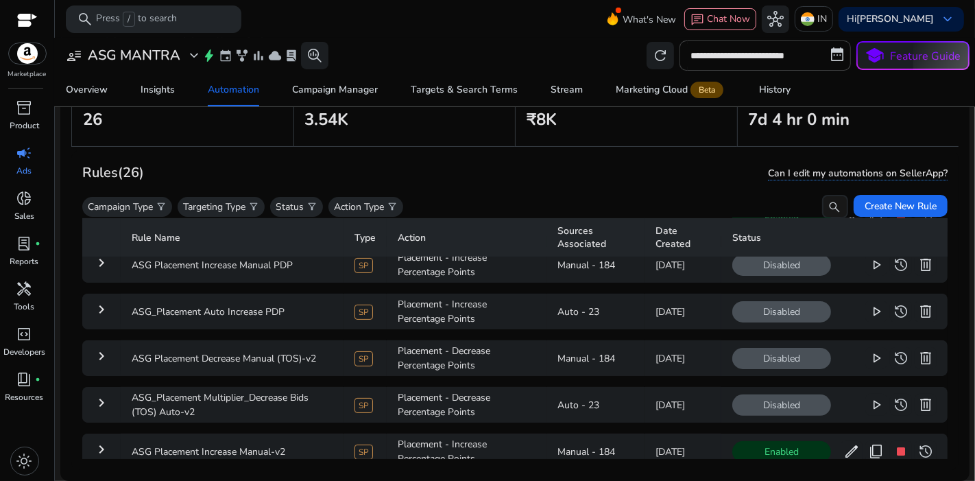
scroll to position [396, 0]
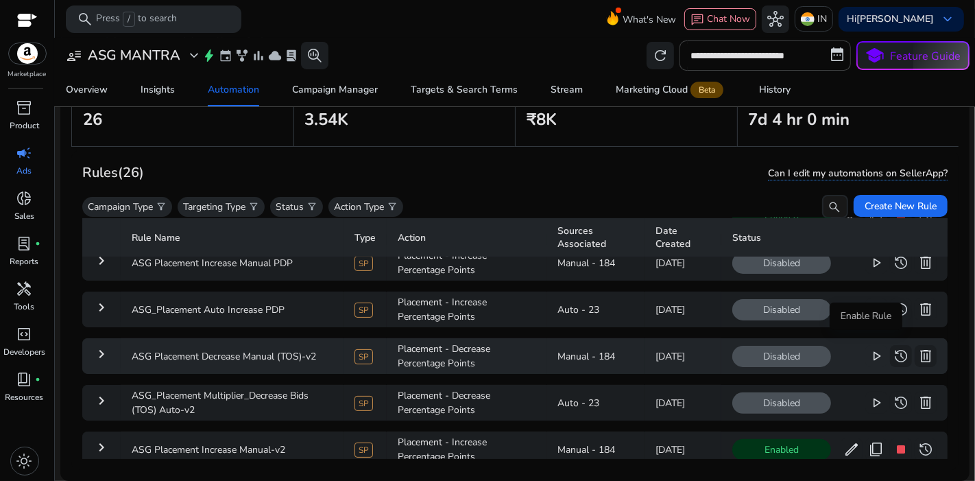
click at [871, 348] on span "play_arrow" at bounding box center [876, 356] width 16 height 16
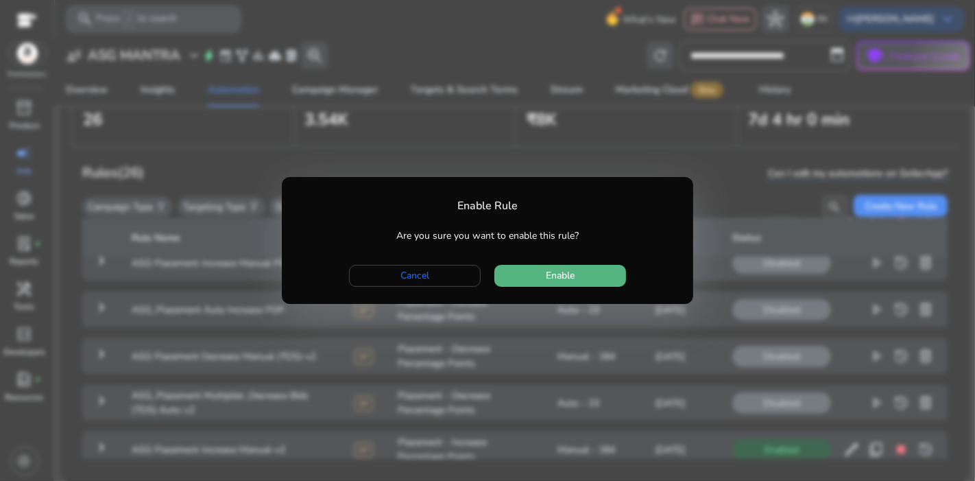
click at [580, 263] on span "button" at bounding box center [561, 275] width 132 height 33
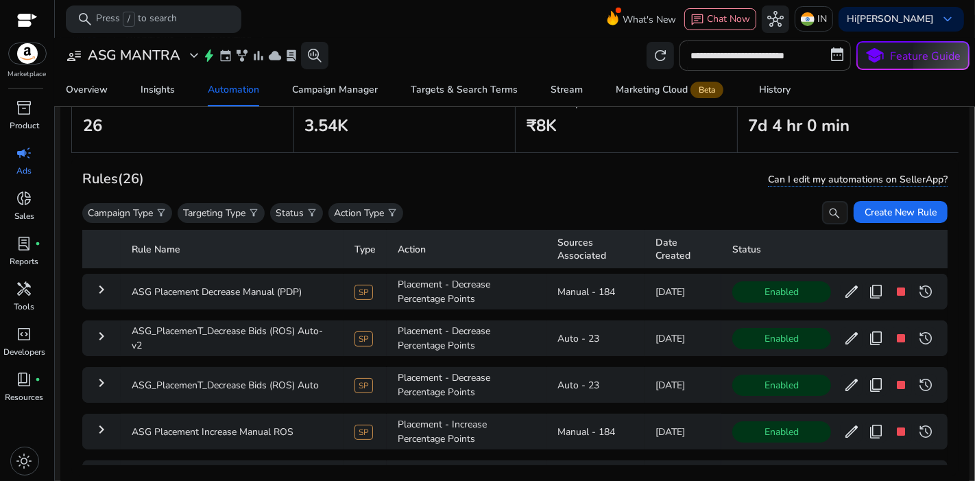
scroll to position [96, 0]
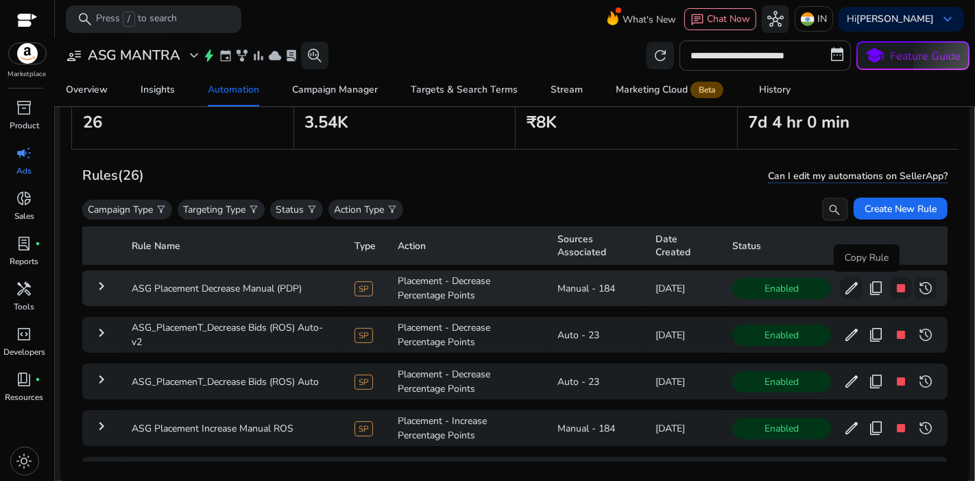
click at [870, 286] on span "content_copy" at bounding box center [876, 288] width 16 height 16
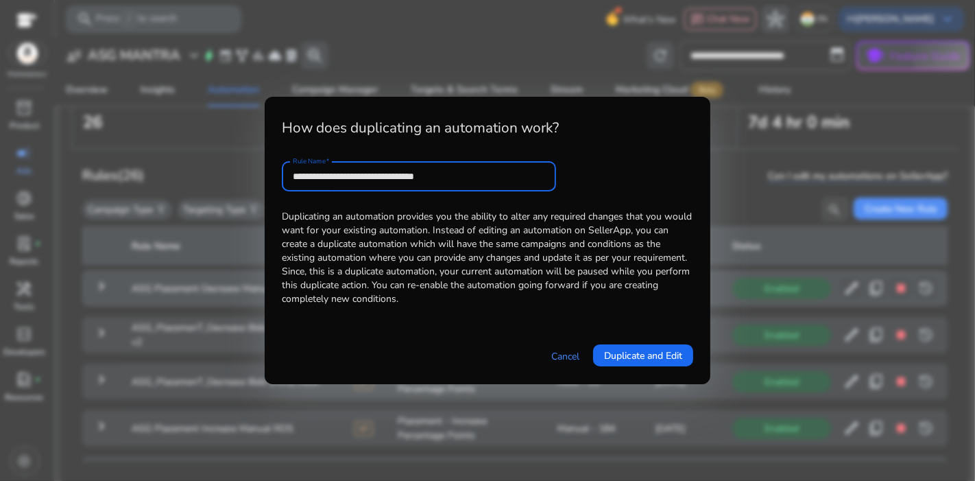
click at [464, 174] on input "**********" at bounding box center [419, 176] width 252 height 15
type input "**********"
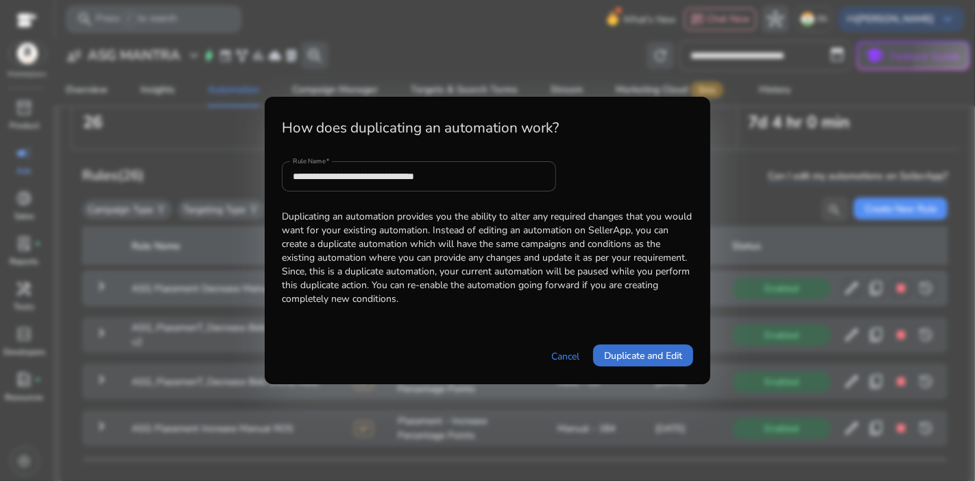
click at [621, 360] on span "Duplicate and Edit" at bounding box center [643, 355] width 78 height 14
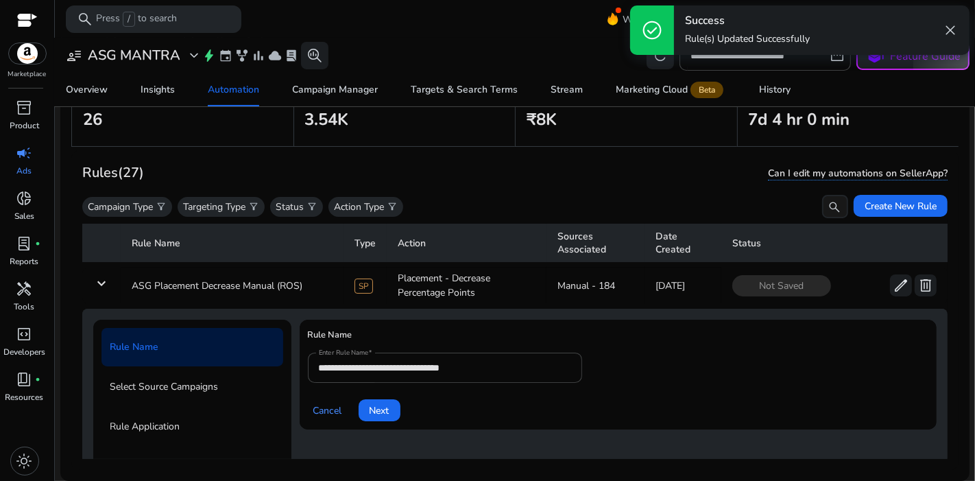
scroll to position [49, 0]
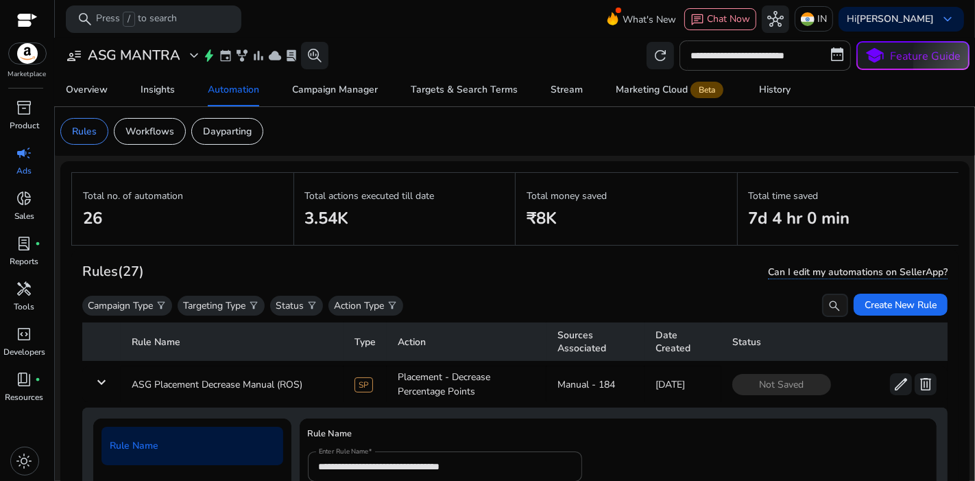
scroll to position [49, 0]
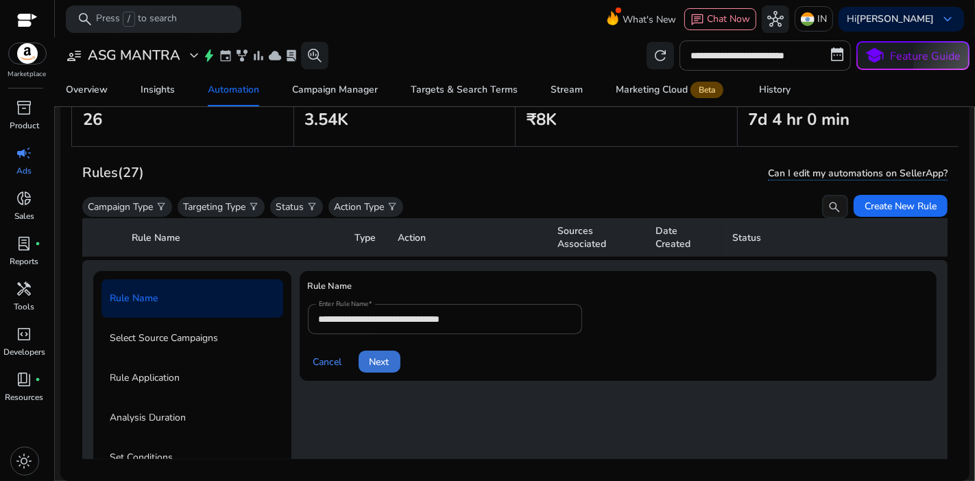
click at [392, 355] on span at bounding box center [380, 361] width 42 height 33
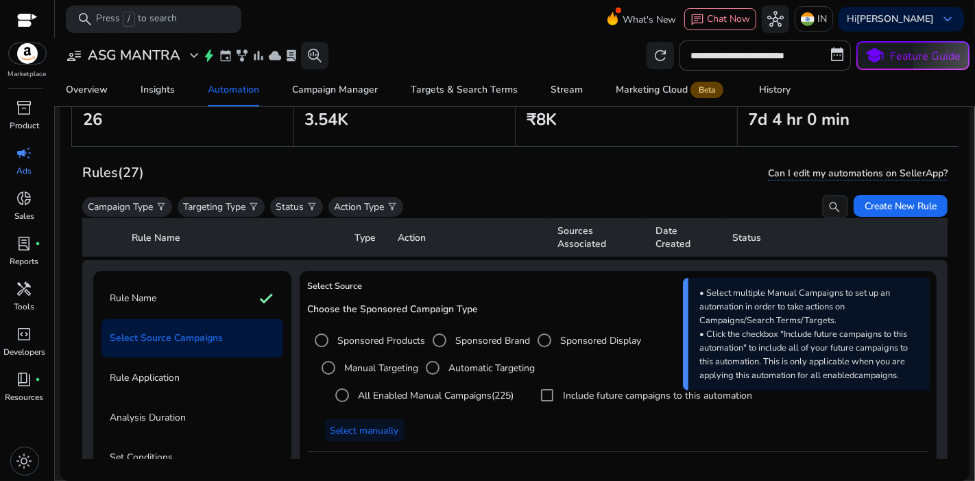
scroll to position [184, 0]
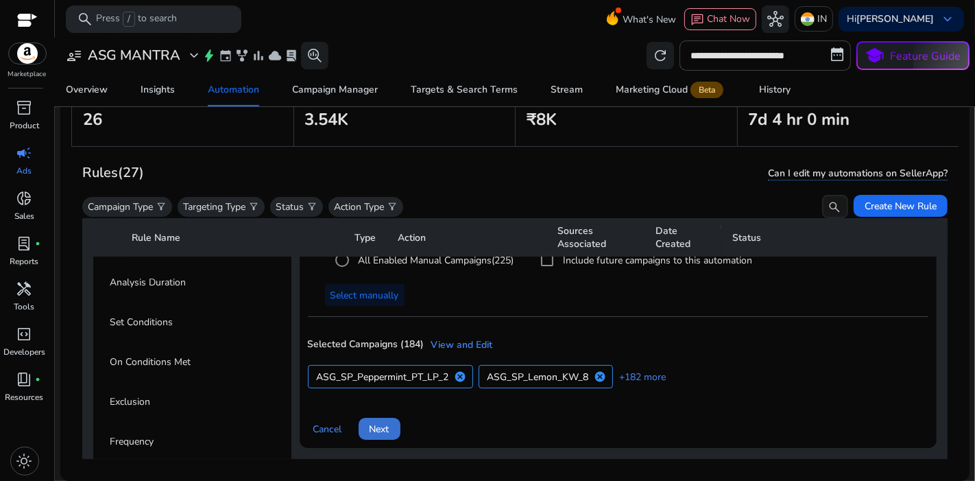
click at [380, 424] on span "Next" at bounding box center [380, 429] width 20 height 14
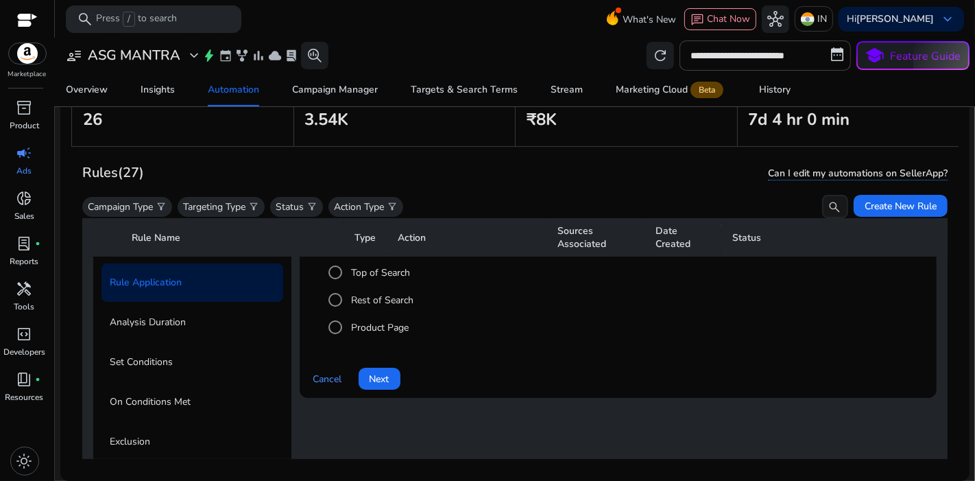
scroll to position [143, 0]
click at [385, 298] on label "Rest of Search" at bounding box center [381, 301] width 65 height 14
click at [381, 381] on span "Next" at bounding box center [380, 380] width 20 height 14
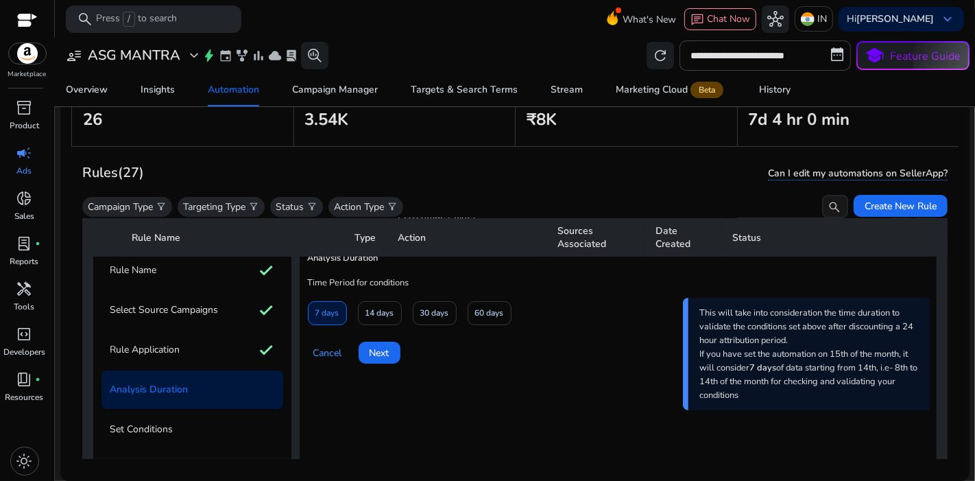
scroll to position [74, 0]
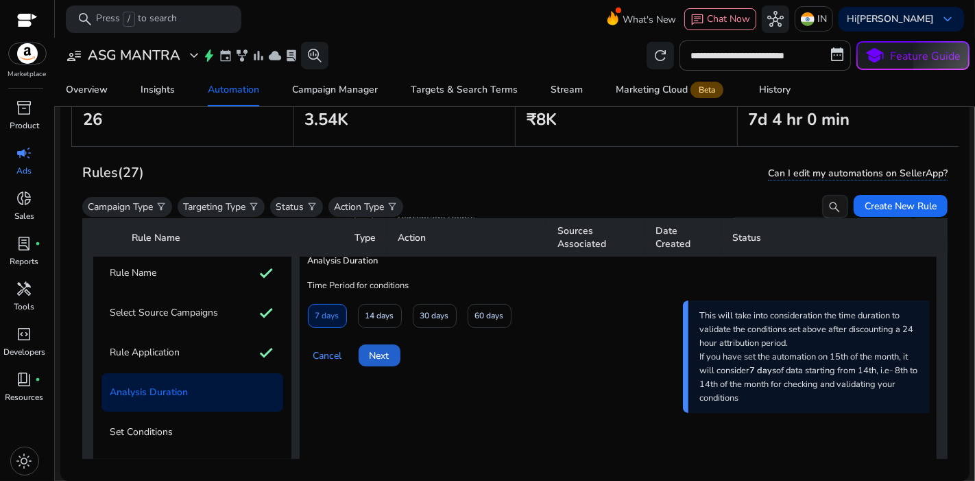
click at [389, 361] on span at bounding box center [380, 355] width 42 height 33
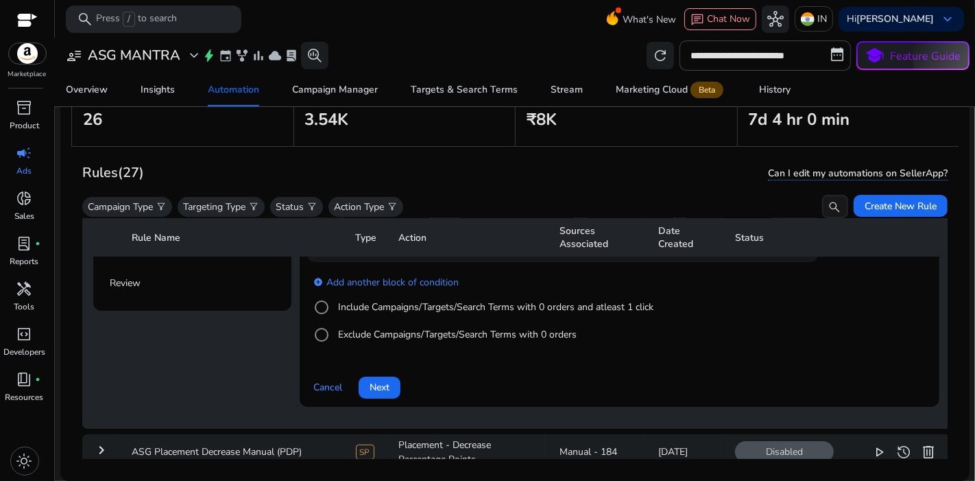
scroll to position [384, 0]
click at [384, 392] on span at bounding box center [380, 385] width 42 height 33
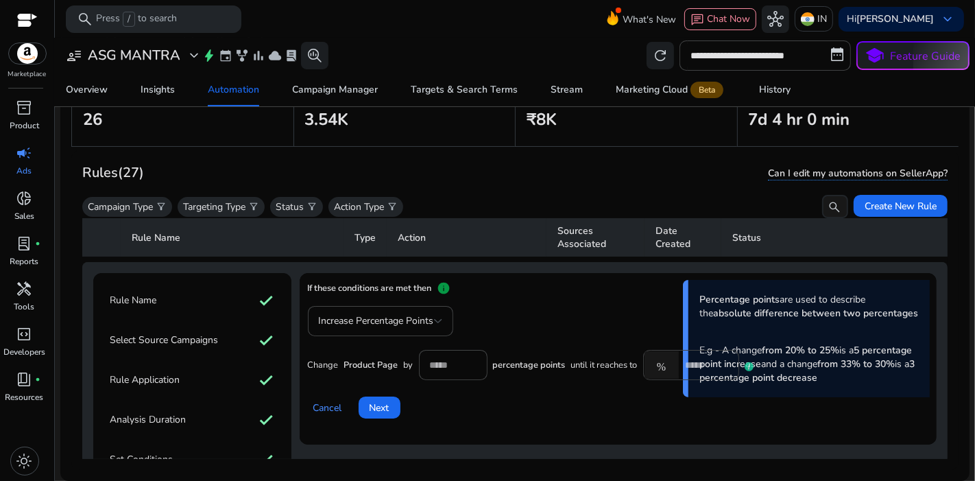
scroll to position [47, 0]
click at [426, 315] on span "Increase Percentage Points" at bounding box center [376, 320] width 115 height 13
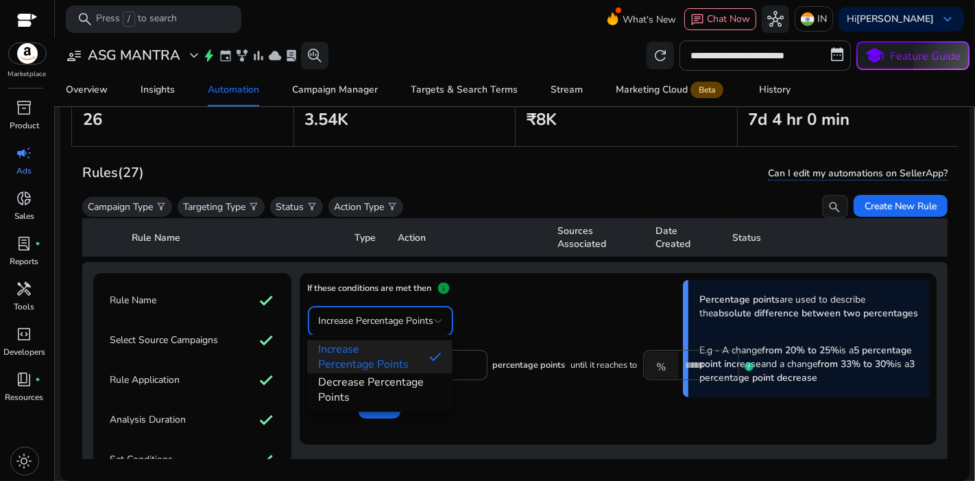
click at [178, 376] on div at bounding box center [487, 240] width 975 height 481
click at [178, 376] on p "Rule Application" at bounding box center [145, 380] width 70 height 22
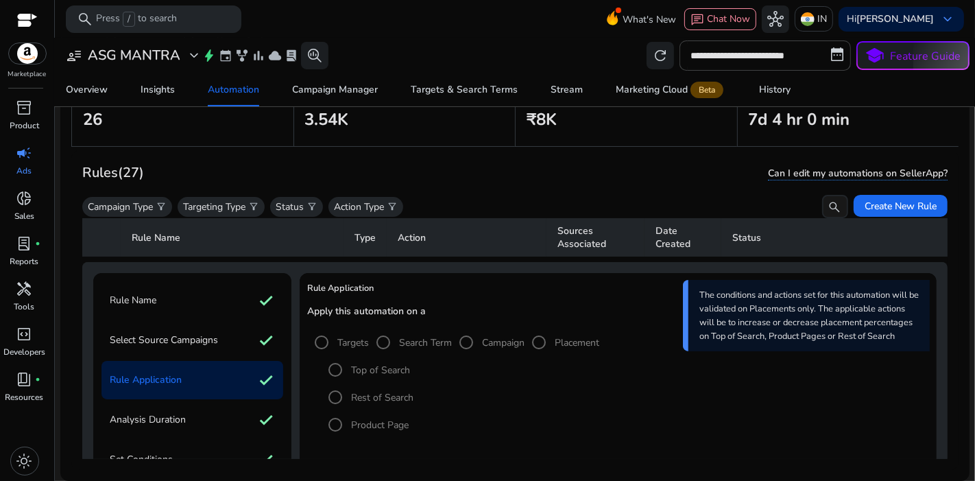
click at [361, 391] on mat-radio-group "Top of Search Rest of Search Product Page" at bounding box center [626, 397] width 608 height 82
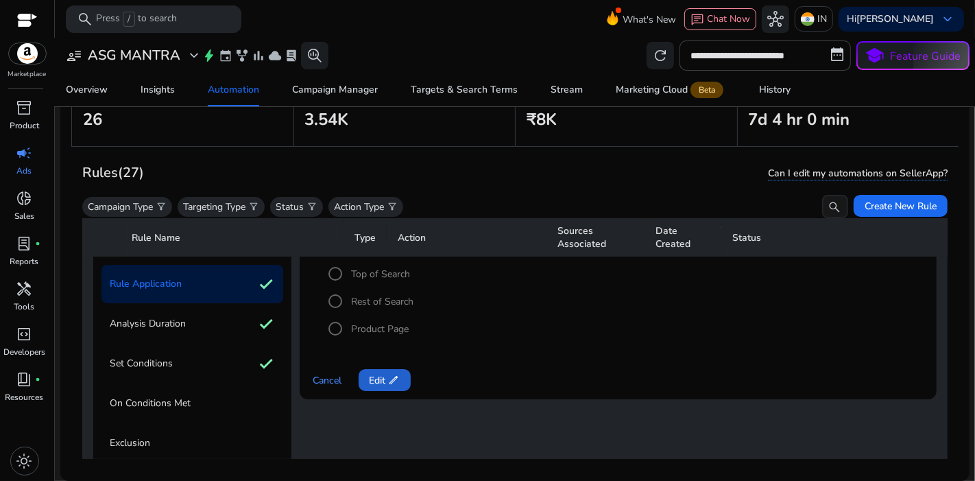
scroll to position [143, 0]
click at [383, 375] on span "Edit edit" at bounding box center [385, 380] width 30 height 14
click at [391, 296] on label "Rest of Search" at bounding box center [381, 301] width 65 height 14
click at [379, 379] on span "Next" at bounding box center [380, 380] width 20 height 14
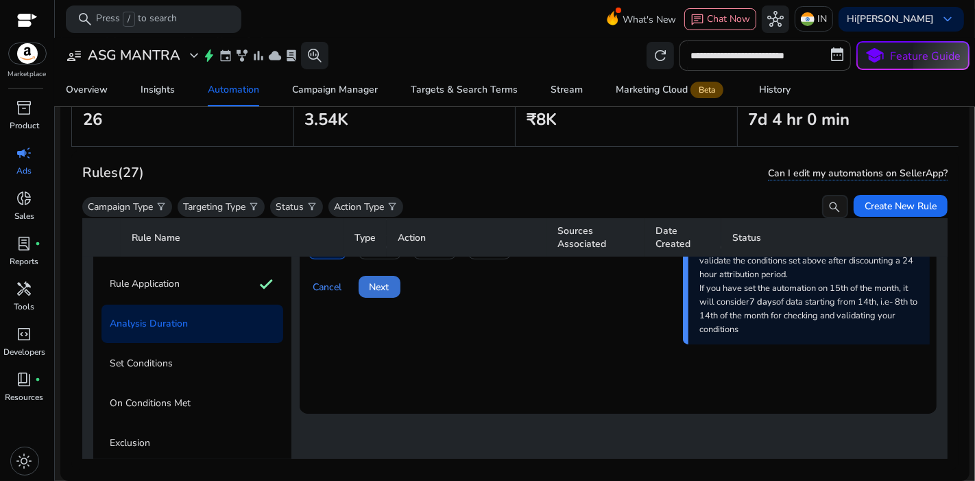
click at [384, 294] on span at bounding box center [380, 286] width 42 height 33
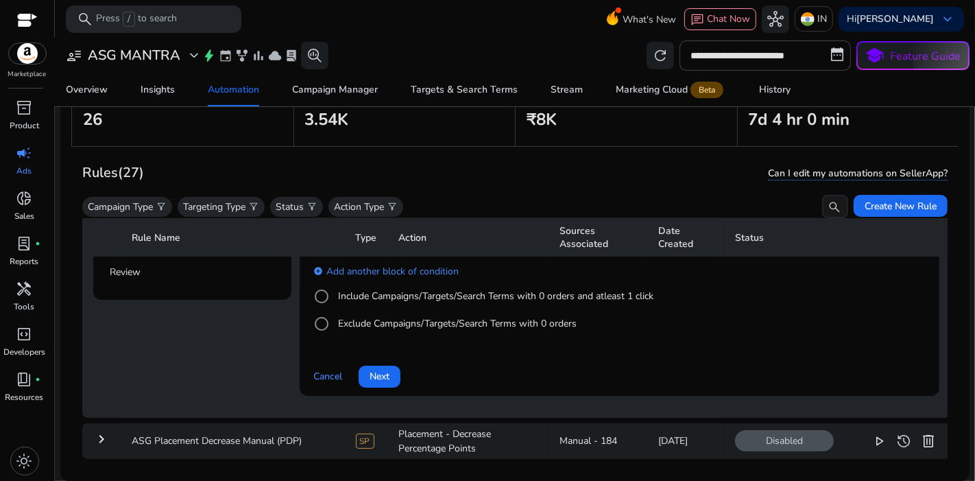
scroll to position [394, 0]
click at [390, 368] on span "Next" at bounding box center [380, 375] width 20 height 14
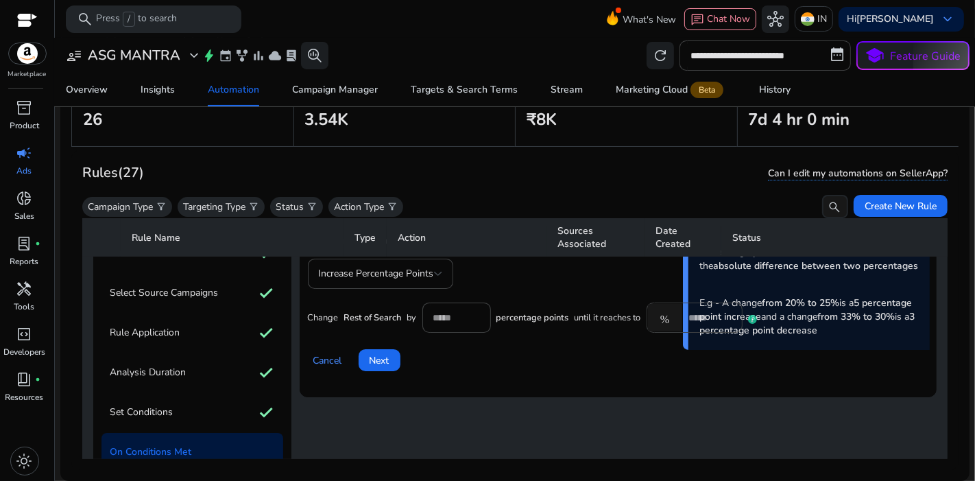
scroll to position [85, 0]
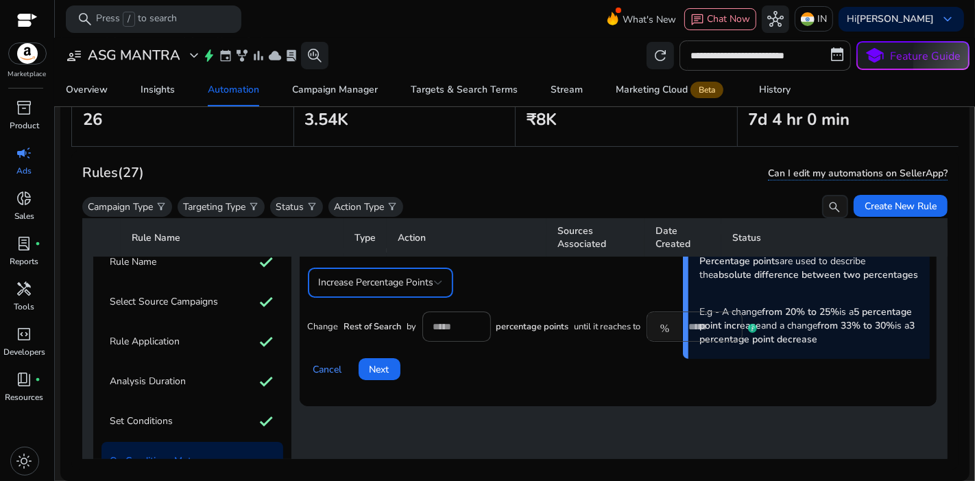
click at [430, 279] on span "Increase Percentage Points" at bounding box center [376, 282] width 115 height 13
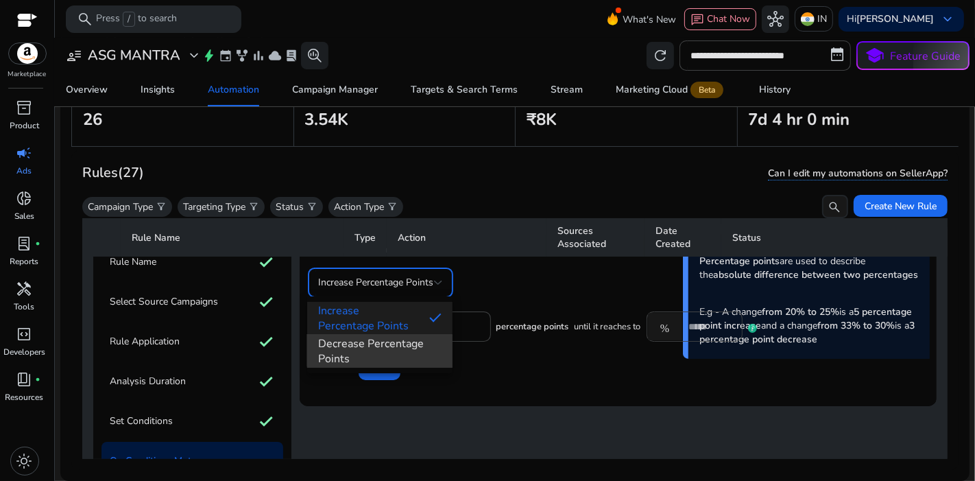
click at [392, 344] on span "Decrease Percentage Points" at bounding box center [379, 351] width 123 height 30
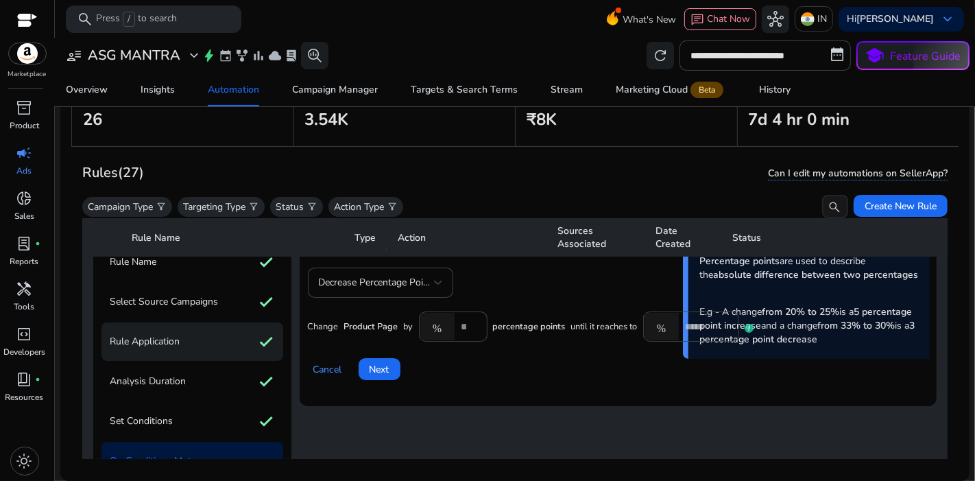
click at [206, 338] on div "Rule Application check" at bounding box center [193, 341] width 182 height 38
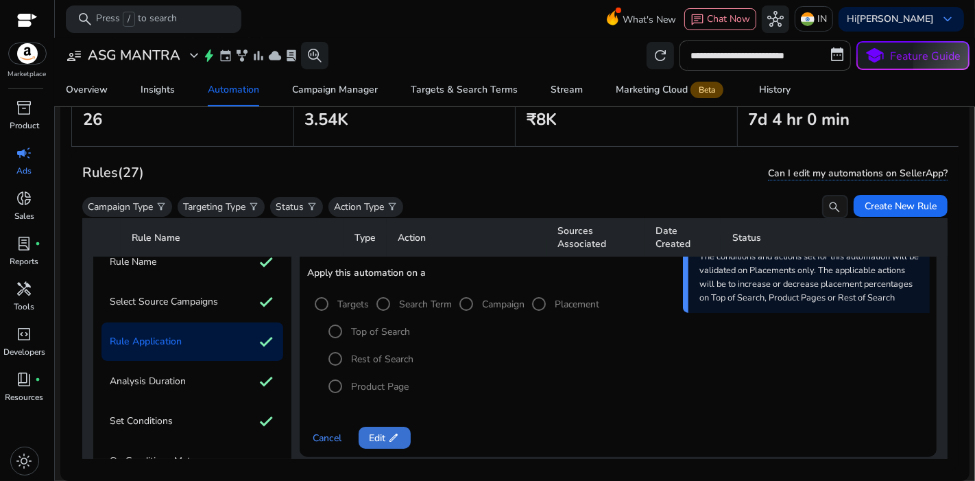
click at [372, 440] on span "Edit edit" at bounding box center [385, 438] width 30 height 14
click at [388, 354] on label "Rest of Search" at bounding box center [381, 359] width 65 height 14
click at [388, 436] on span "Next" at bounding box center [380, 438] width 20 height 14
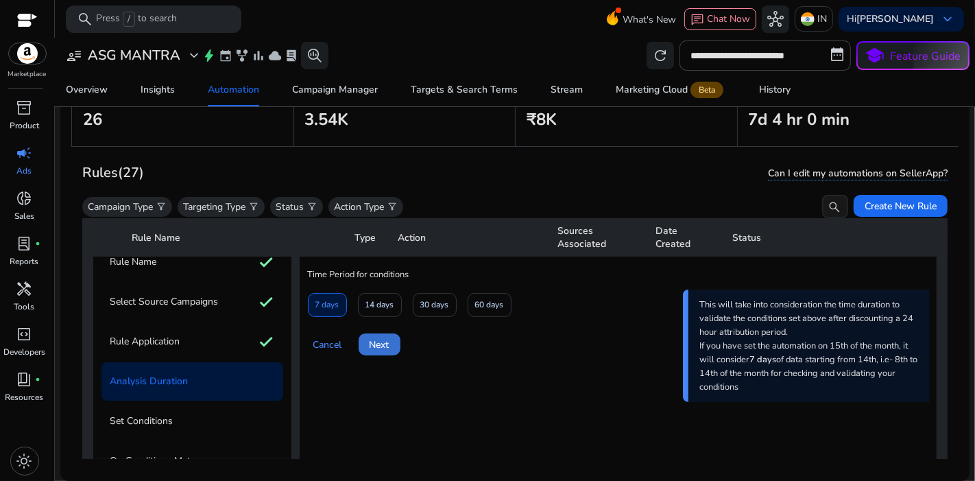
click at [396, 346] on span at bounding box center [380, 344] width 42 height 33
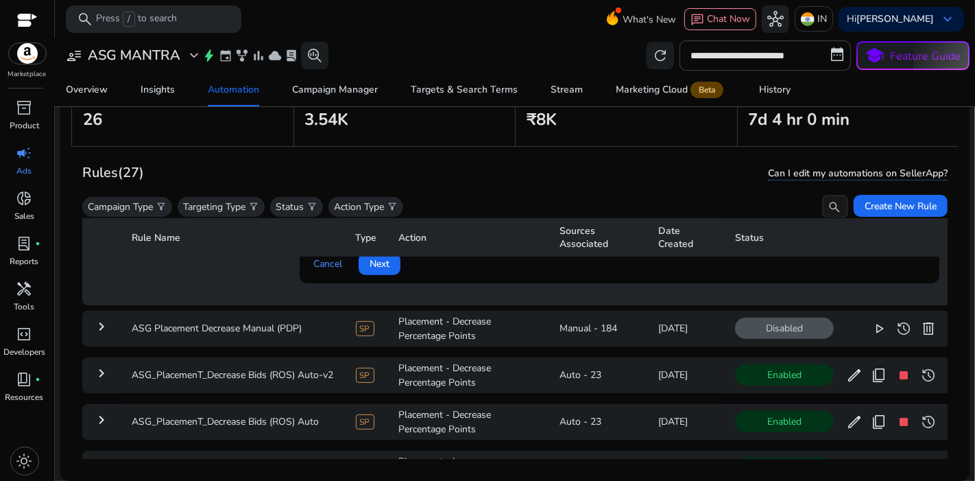
scroll to position [509, 0]
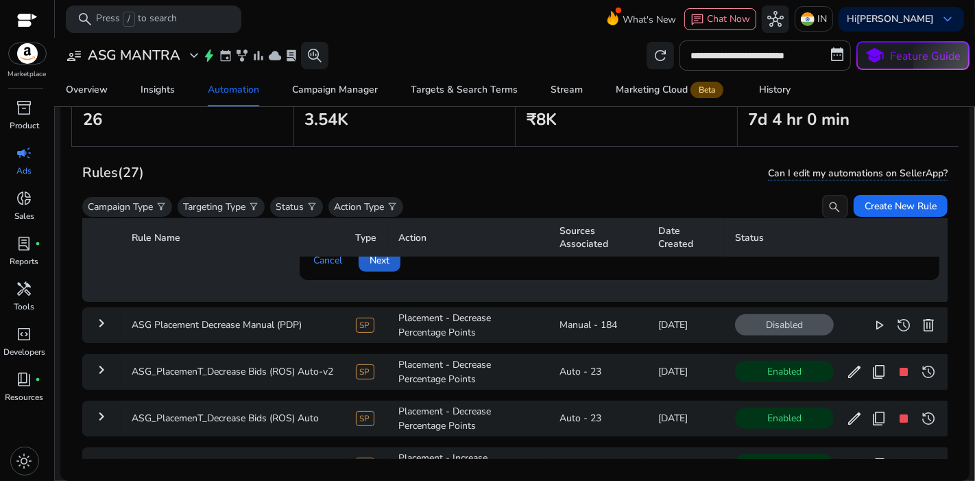
click at [399, 261] on span at bounding box center [380, 260] width 42 height 33
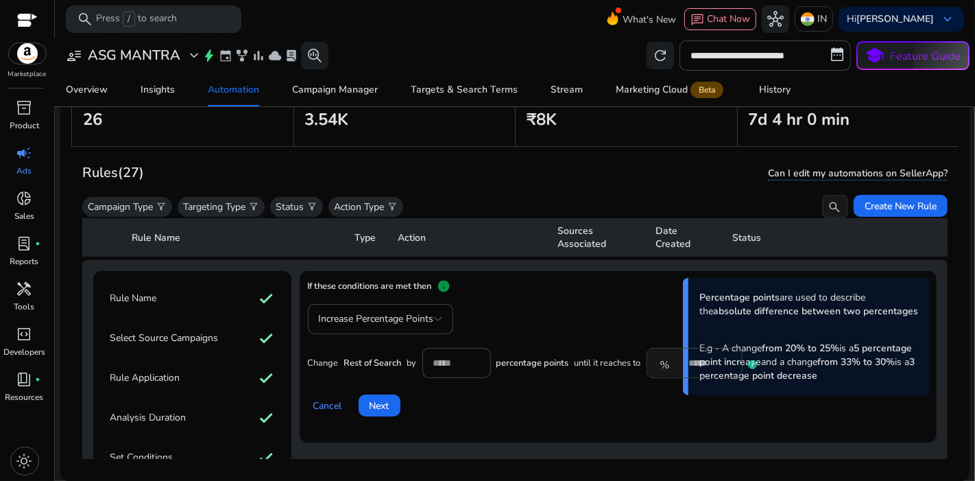
scroll to position [56, 0]
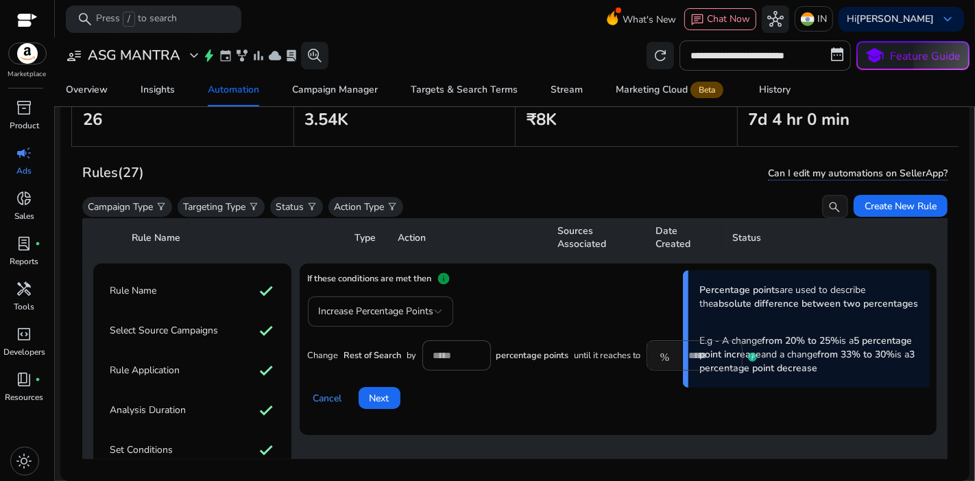
click at [442, 307] on div "Increase Percentage Points" at bounding box center [380, 311] width 145 height 30
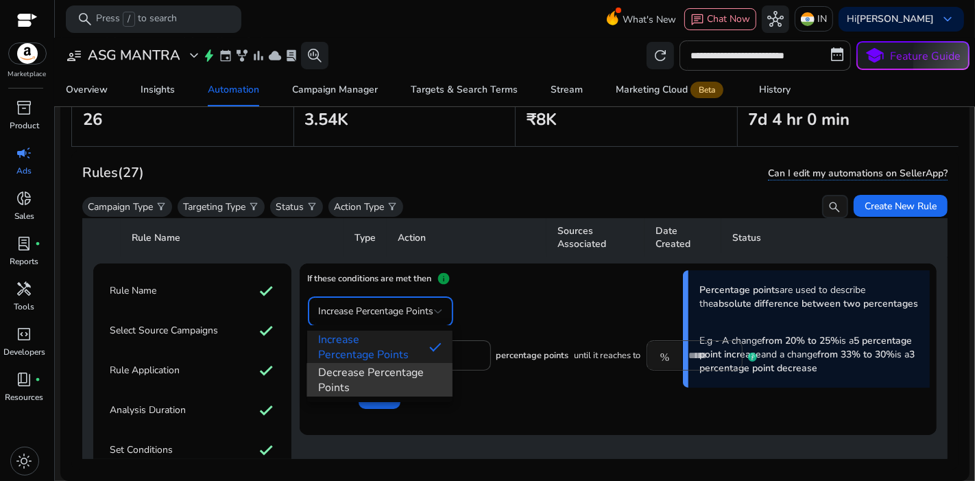
click at [383, 395] on mat-option "Decrease Percentage Points" at bounding box center [379, 380] width 145 height 33
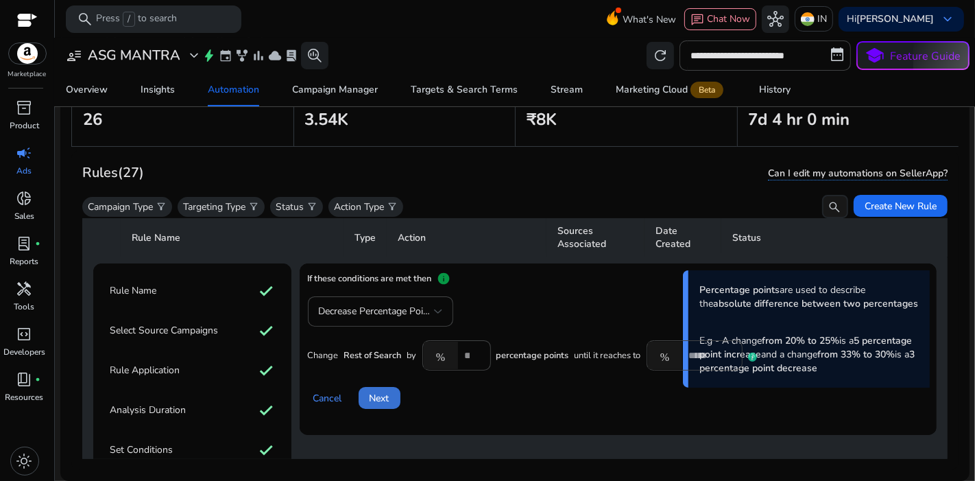
click at [398, 394] on span at bounding box center [380, 397] width 42 height 33
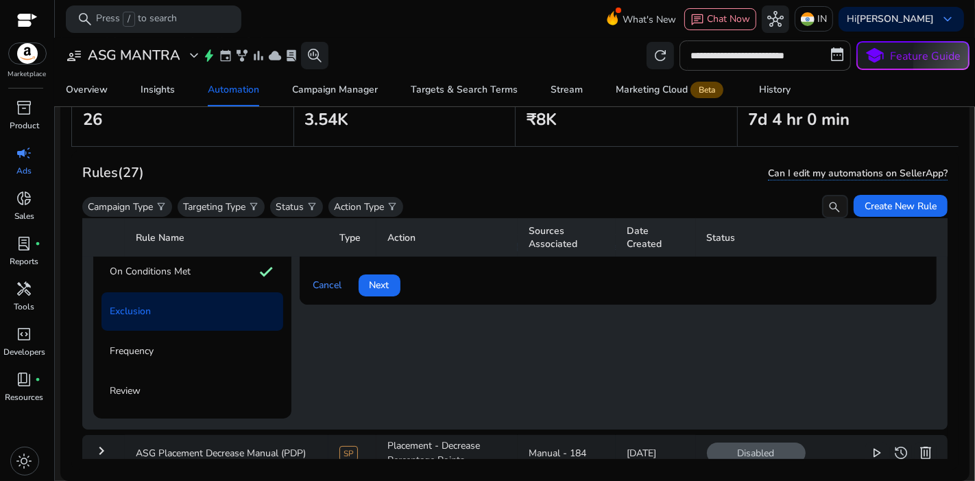
scroll to position [274, 0]
click at [388, 284] on span "Next" at bounding box center [380, 285] width 20 height 14
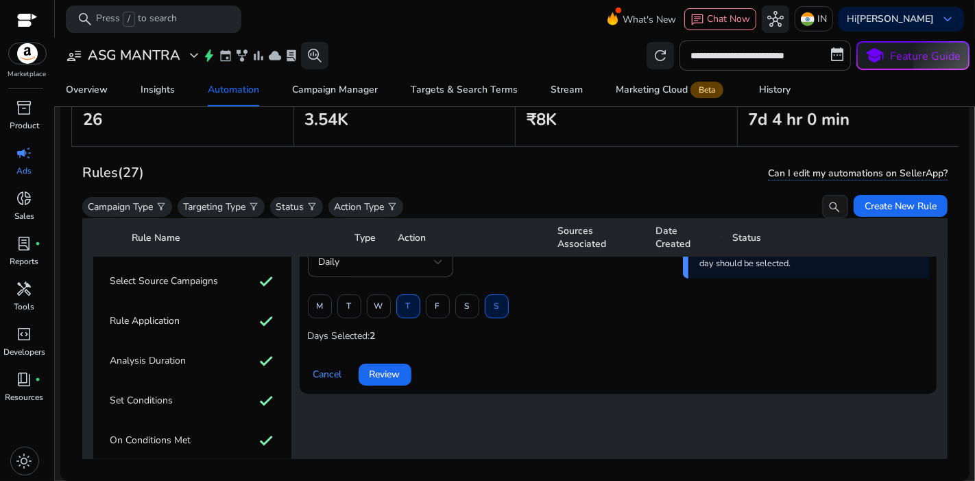
scroll to position [105, 0]
click at [392, 374] on span "Review" at bounding box center [385, 375] width 31 height 14
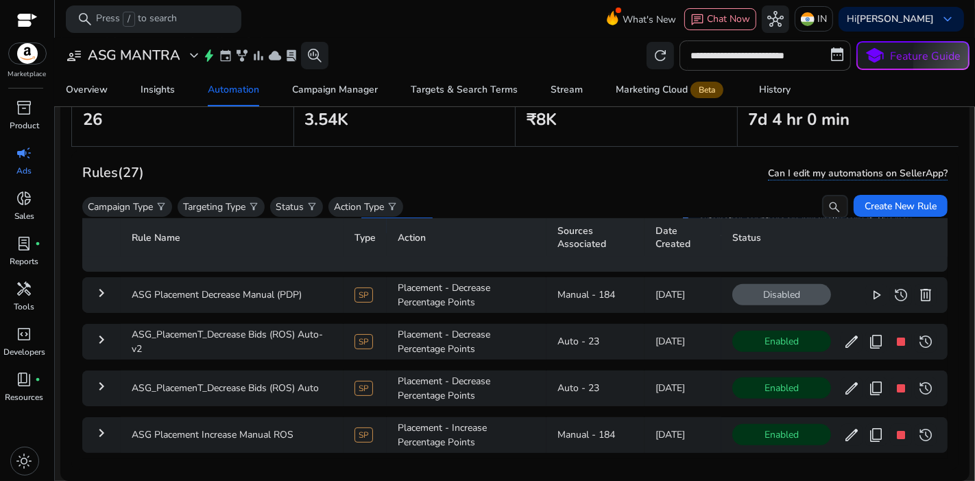
scroll to position [422, 0]
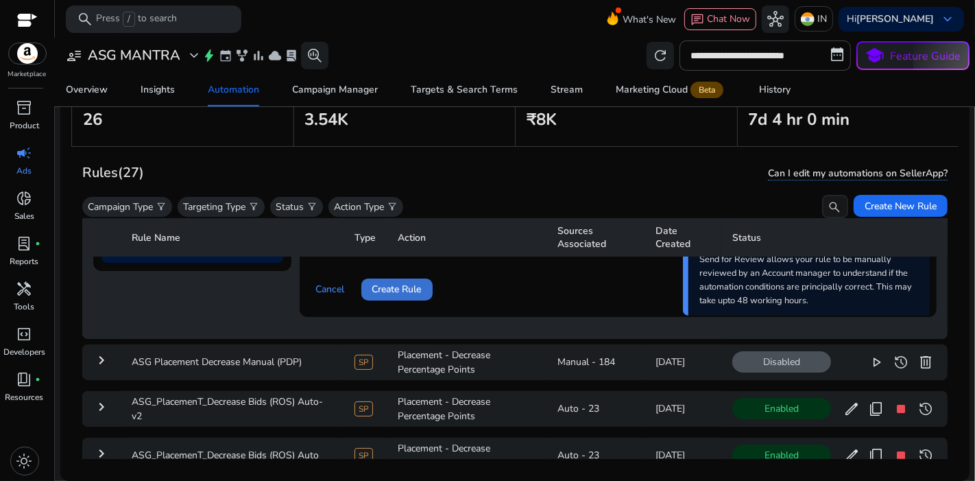
click at [393, 282] on span "Create Rule" at bounding box center [396, 289] width 49 height 14
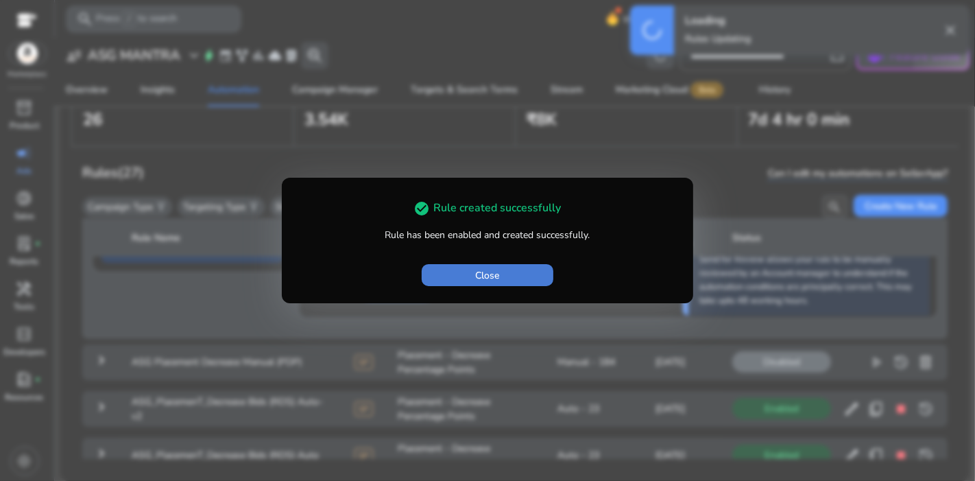
click at [499, 272] on span "Close" at bounding box center [488, 275] width 24 height 14
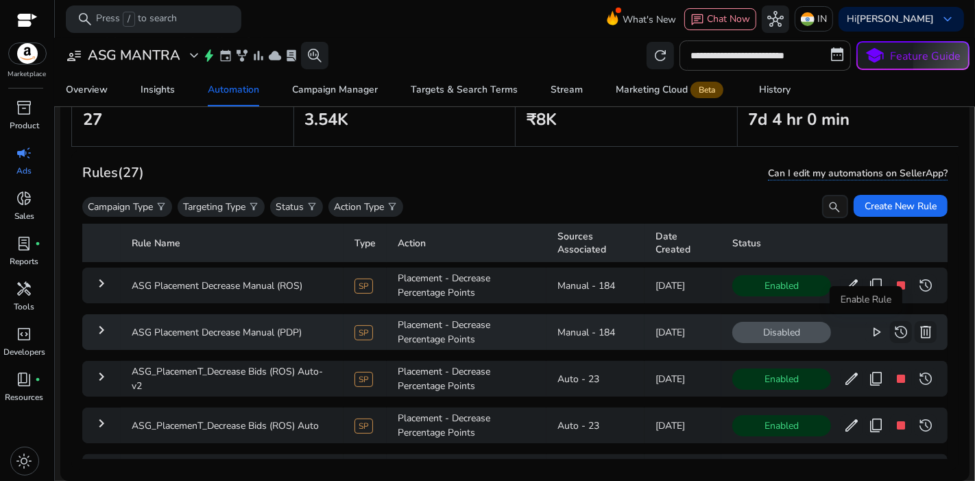
click at [868, 336] on span "play_arrow" at bounding box center [876, 332] width 16 height 16
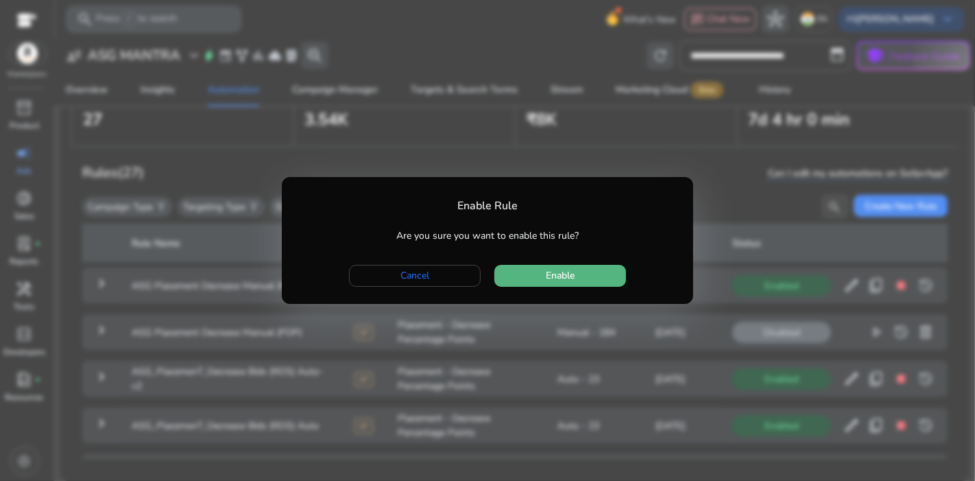
click at [586, 290] on span "button" at bounding box center [561, 275] width 132 height 33
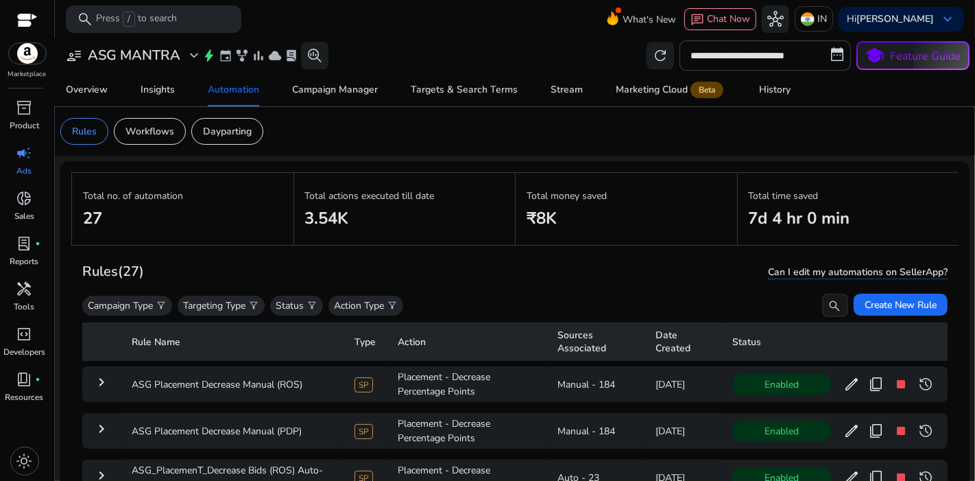
scroll to position [99, 0]
